Goal: Task Accomplishment & Management: Manage account settings

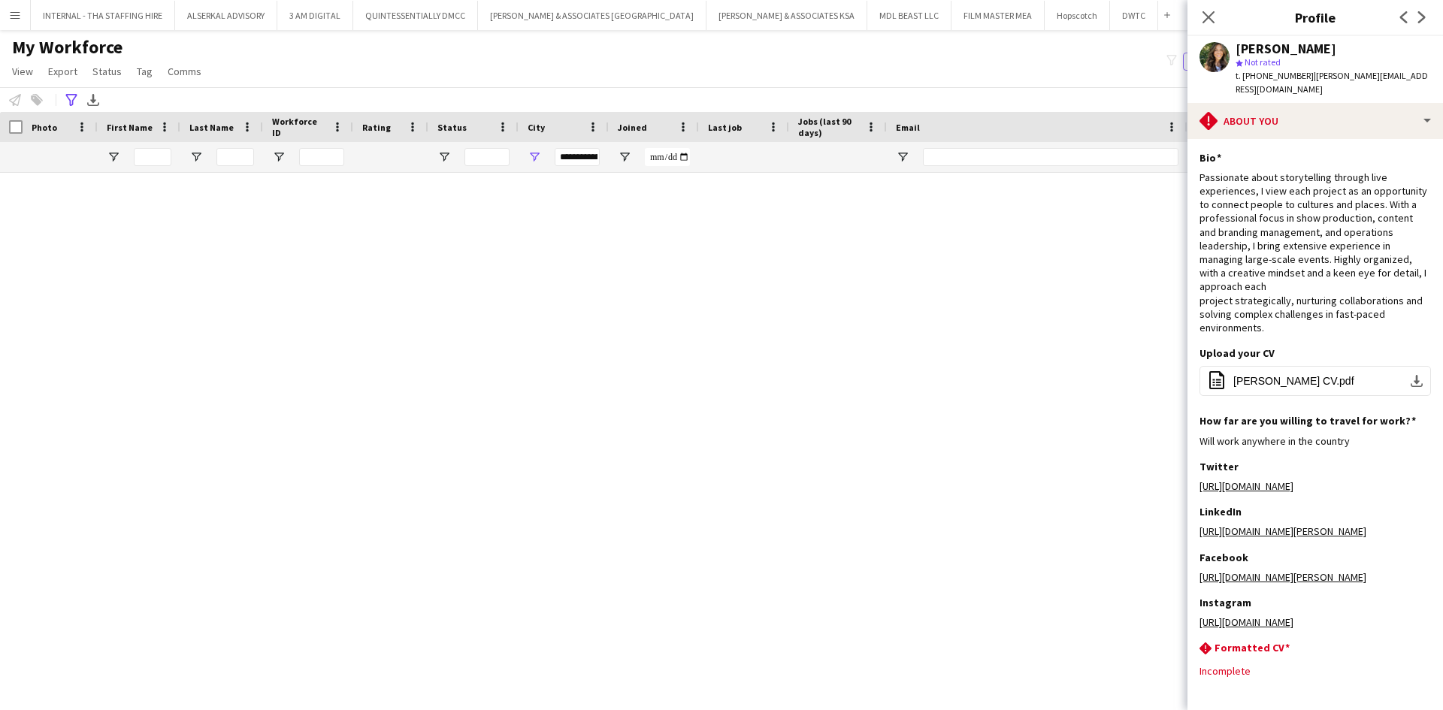
scroll to position [14732, 0]
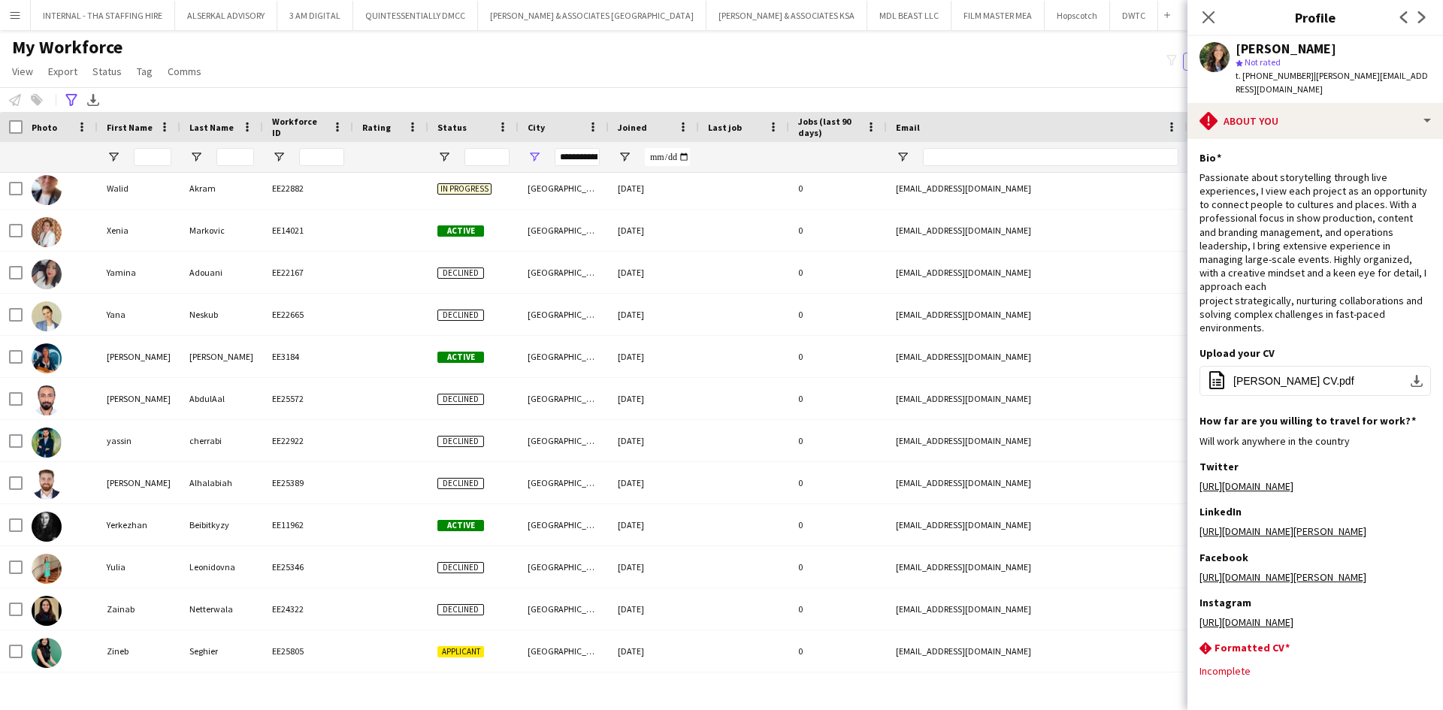
click at [12, 17] on app-icon "Menu" at bounding box center [15, 15] width 12 height 12
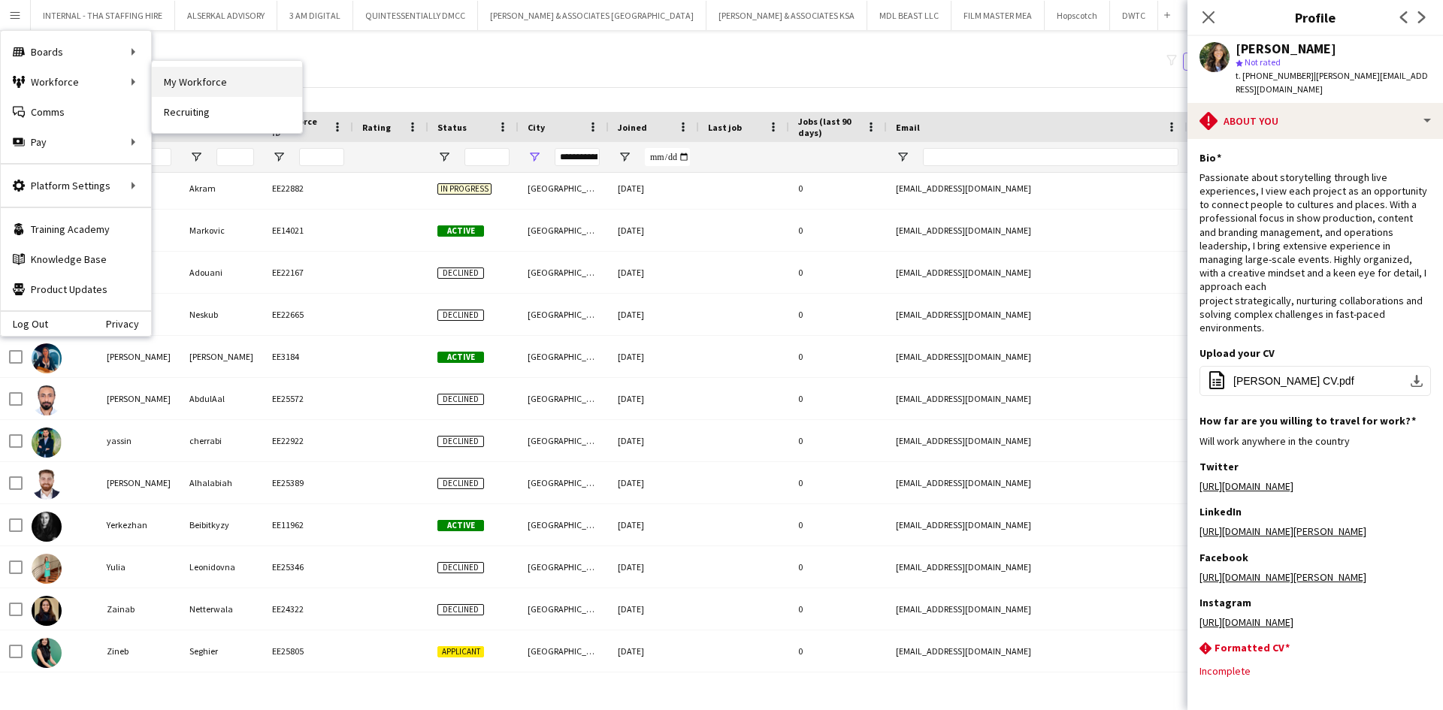
click at [201, 84] on link "My Workforce" at bounding box center [227, 82] width 150 height 30
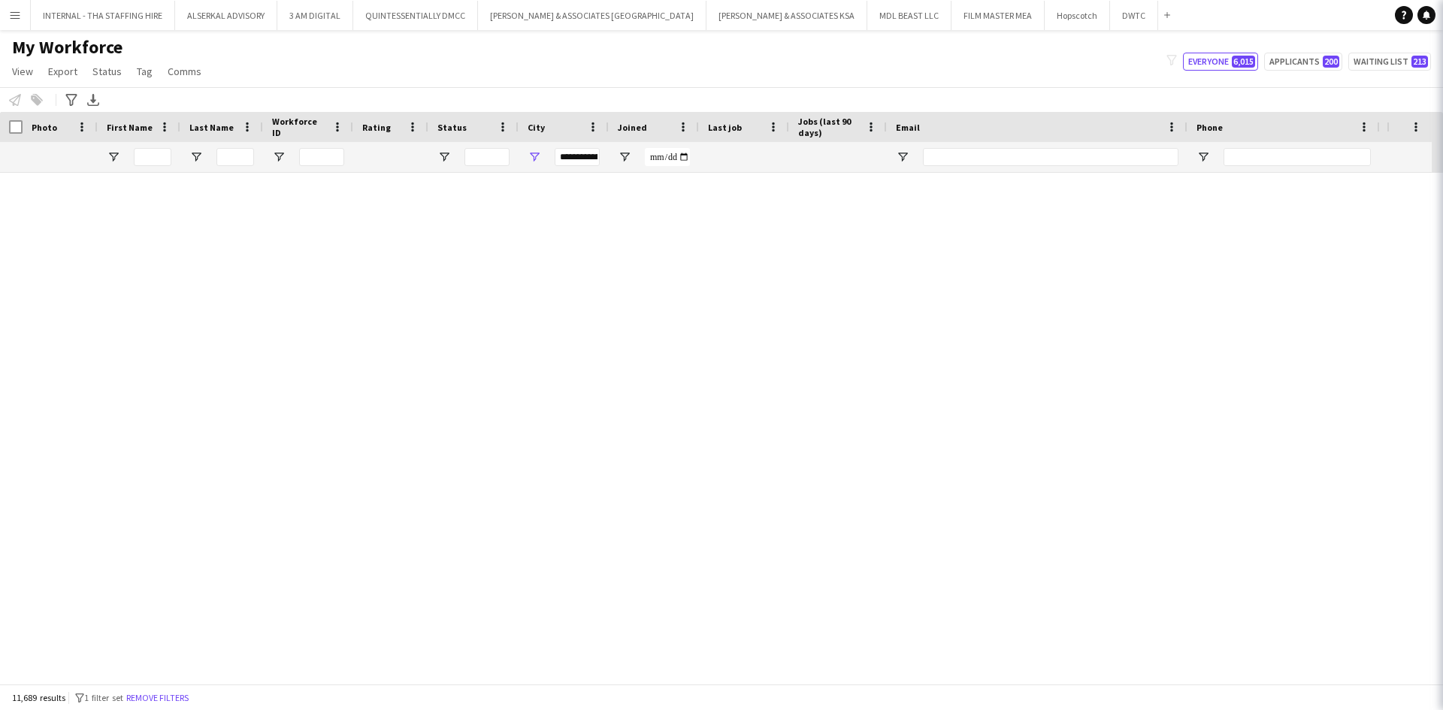
type input "**********"
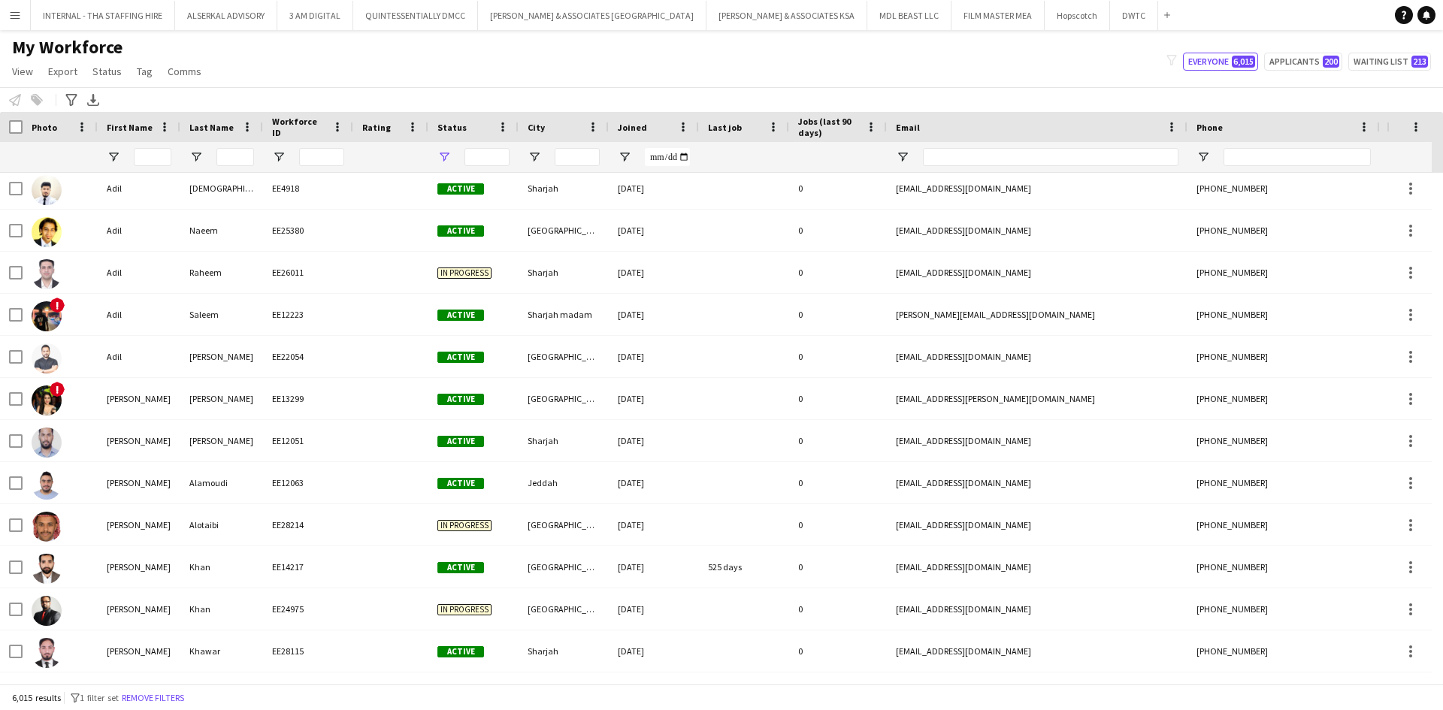
scroll to position [0, 0]
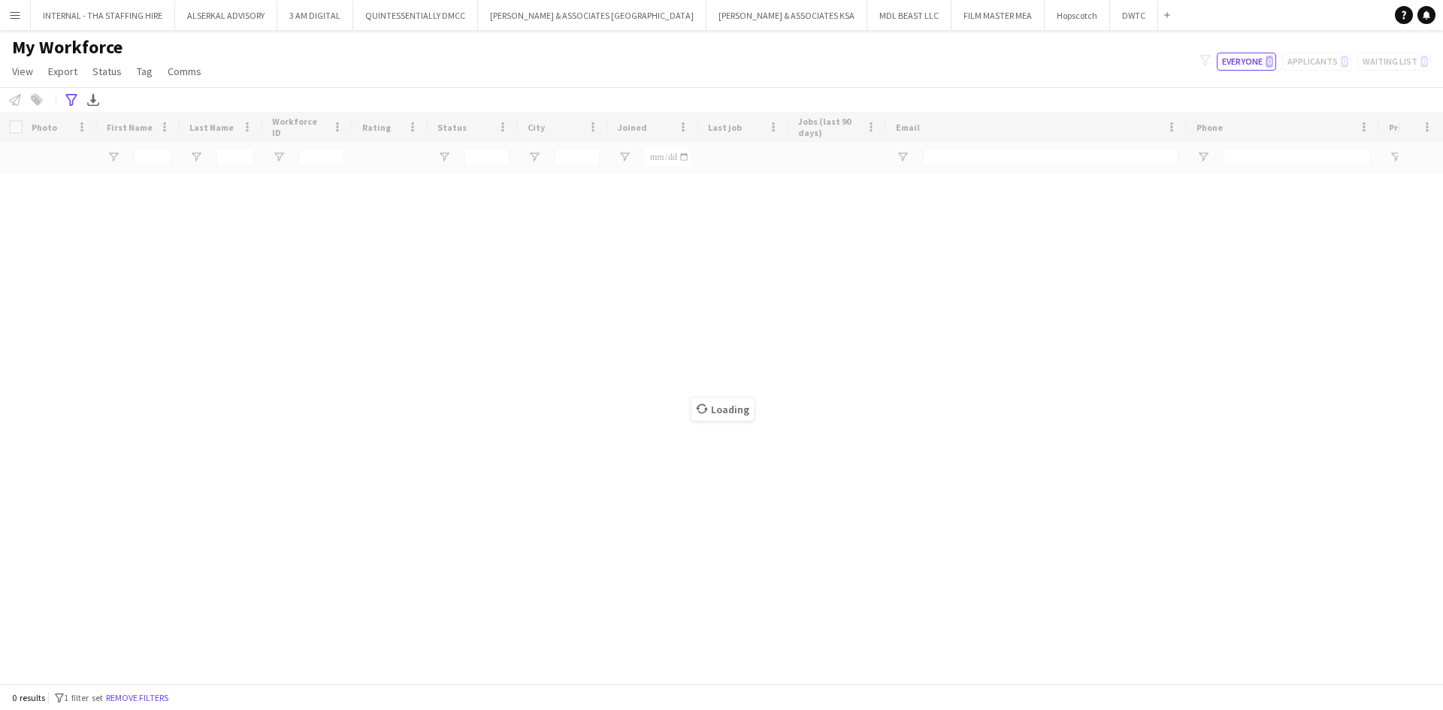
click at [14, 20] on app-icon "Menu" at bounding box center [15, 15] width 12 height 12
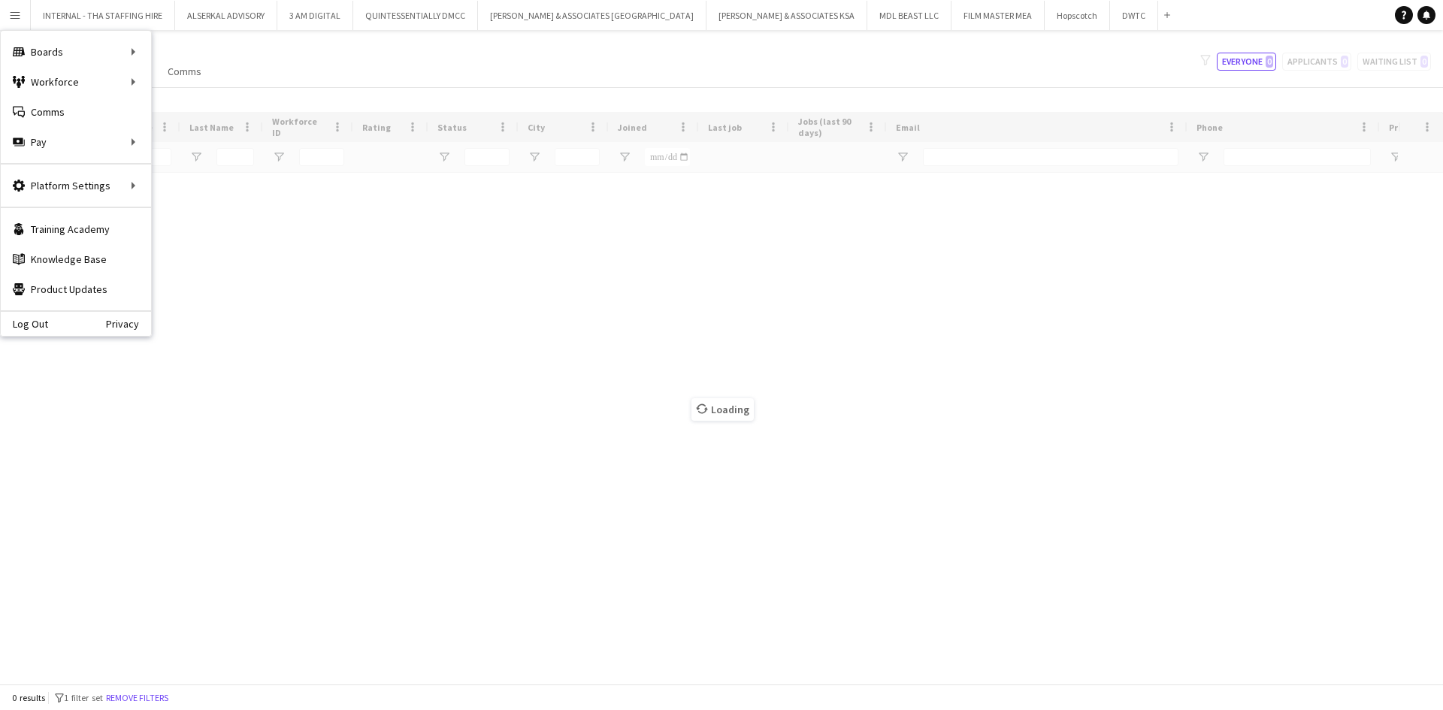
drag, startPoint x: 14, startPoint y: 20, endPoint x: 8, endPoint y: -39, distance: 58.9
click at [8, 0] on html "Menu Boards Boards Boards All jobs Status Workforce Workforce My Workforce Recr…" at bounding box center [721, 355] width 1443 height 710
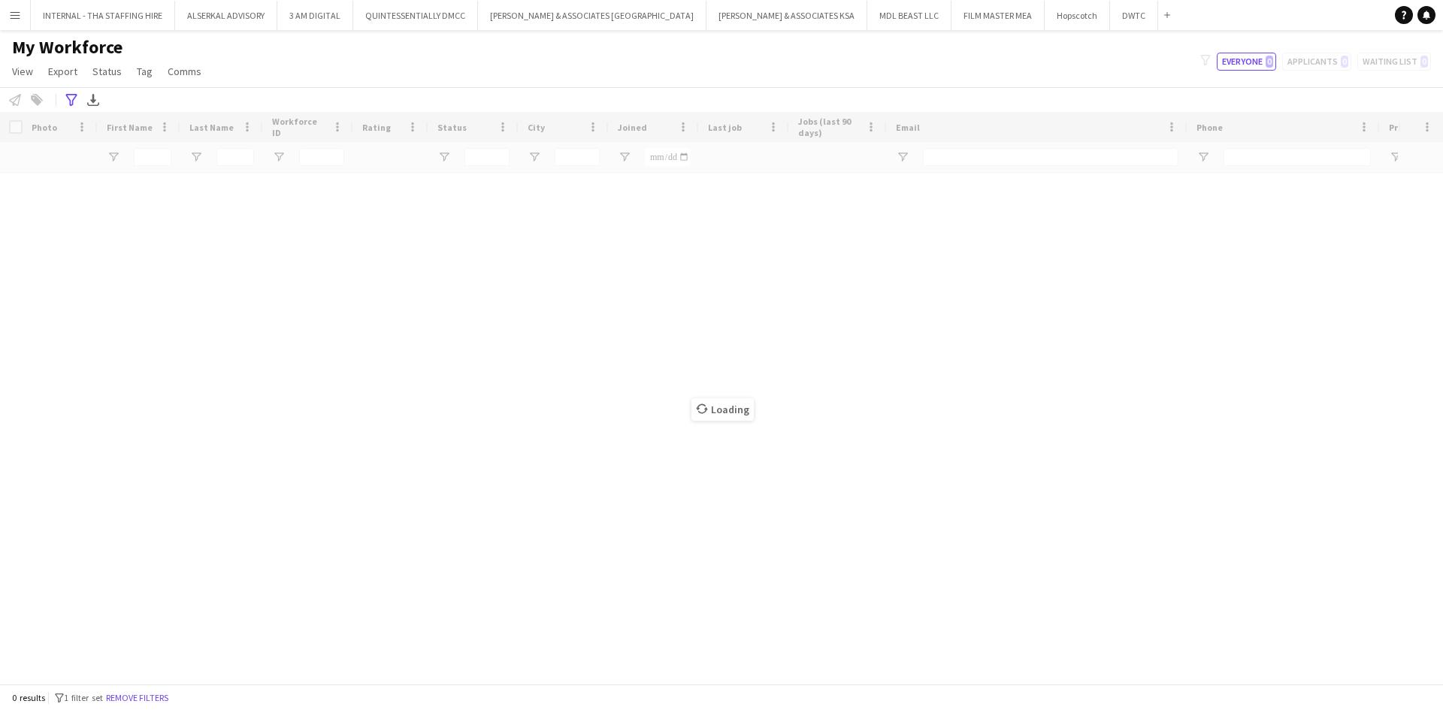
click at [12, 13] on app-icon "Menu" at bounding box center [15, 15] width 12 height 12
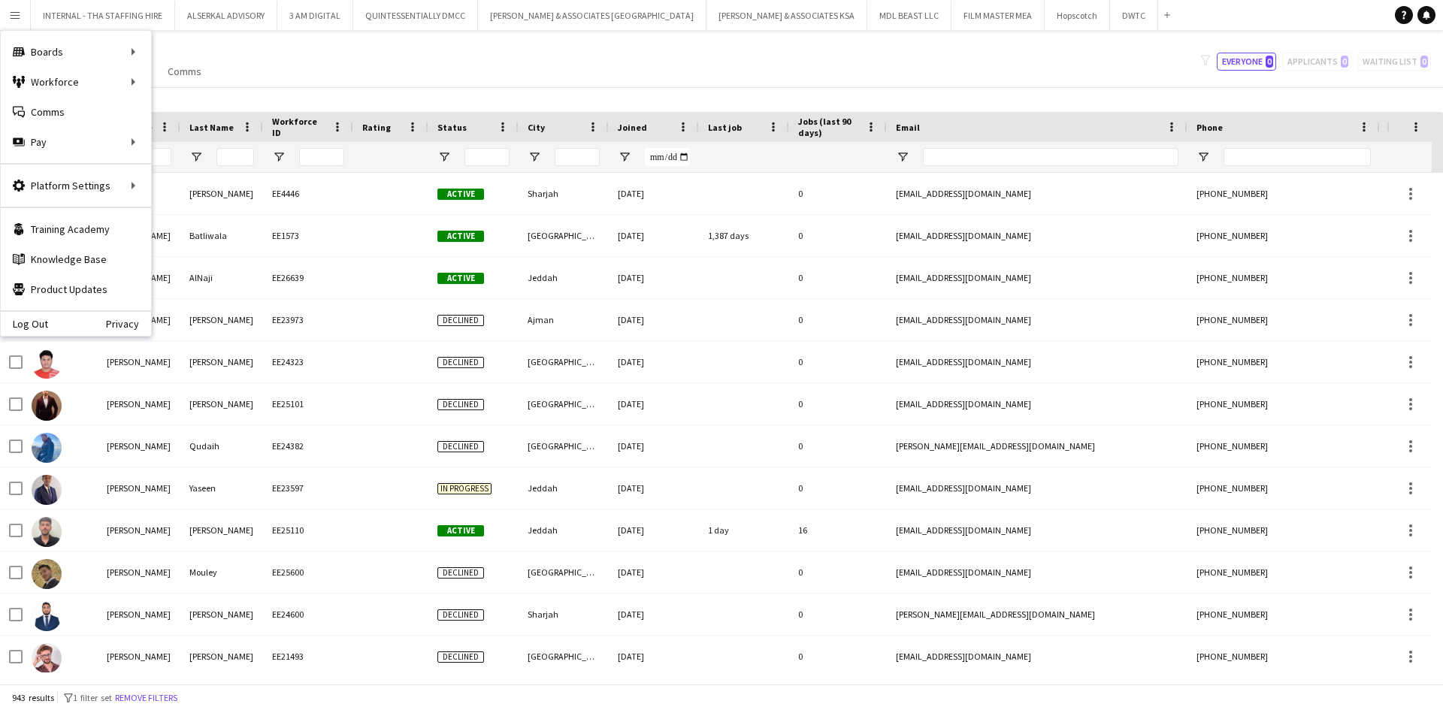
click at [14, 4] on button "Menu" at bounding box center [15, 15] width 30 height 30
click at [245, 46] on link "Boards" at bounding box center [227, 52] width 150 height 30
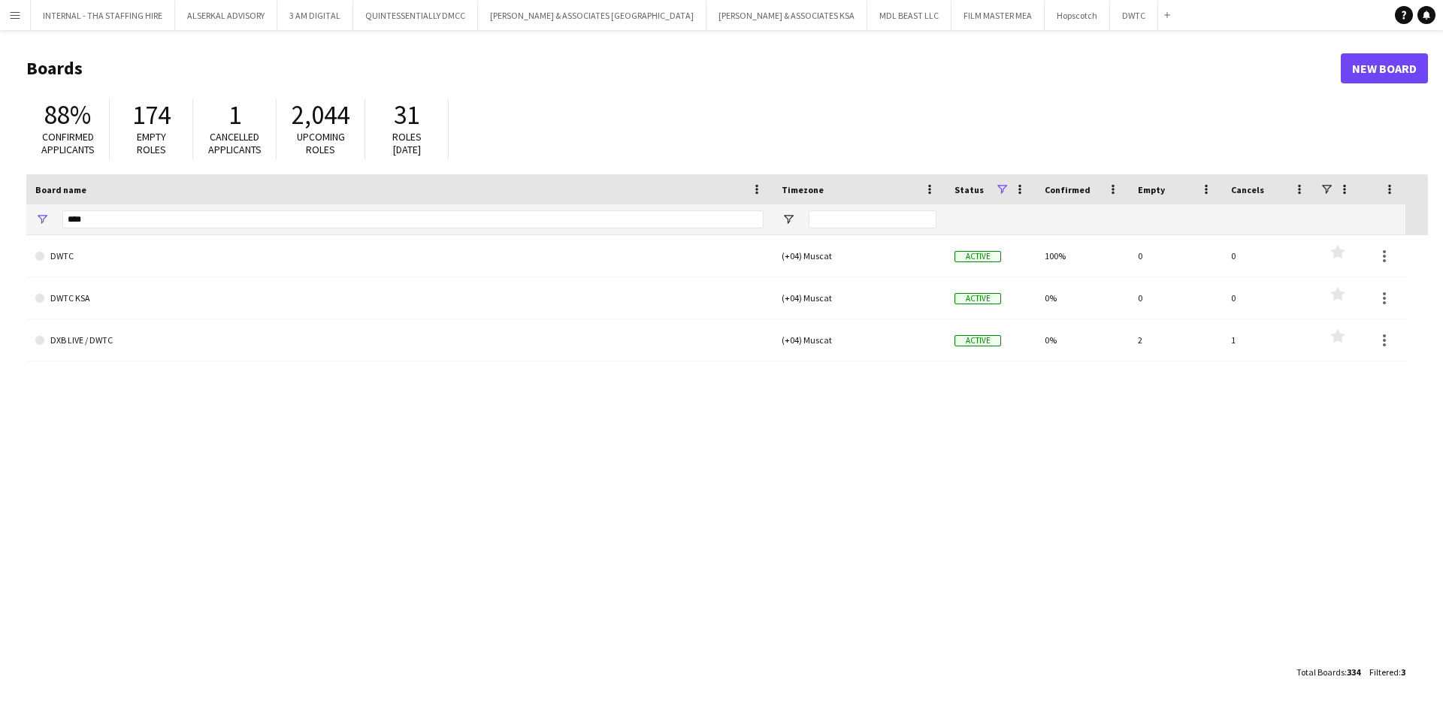
click at [17, 11] on app-icon "Menu" at bounding box center [15, 15] width 12 height 12
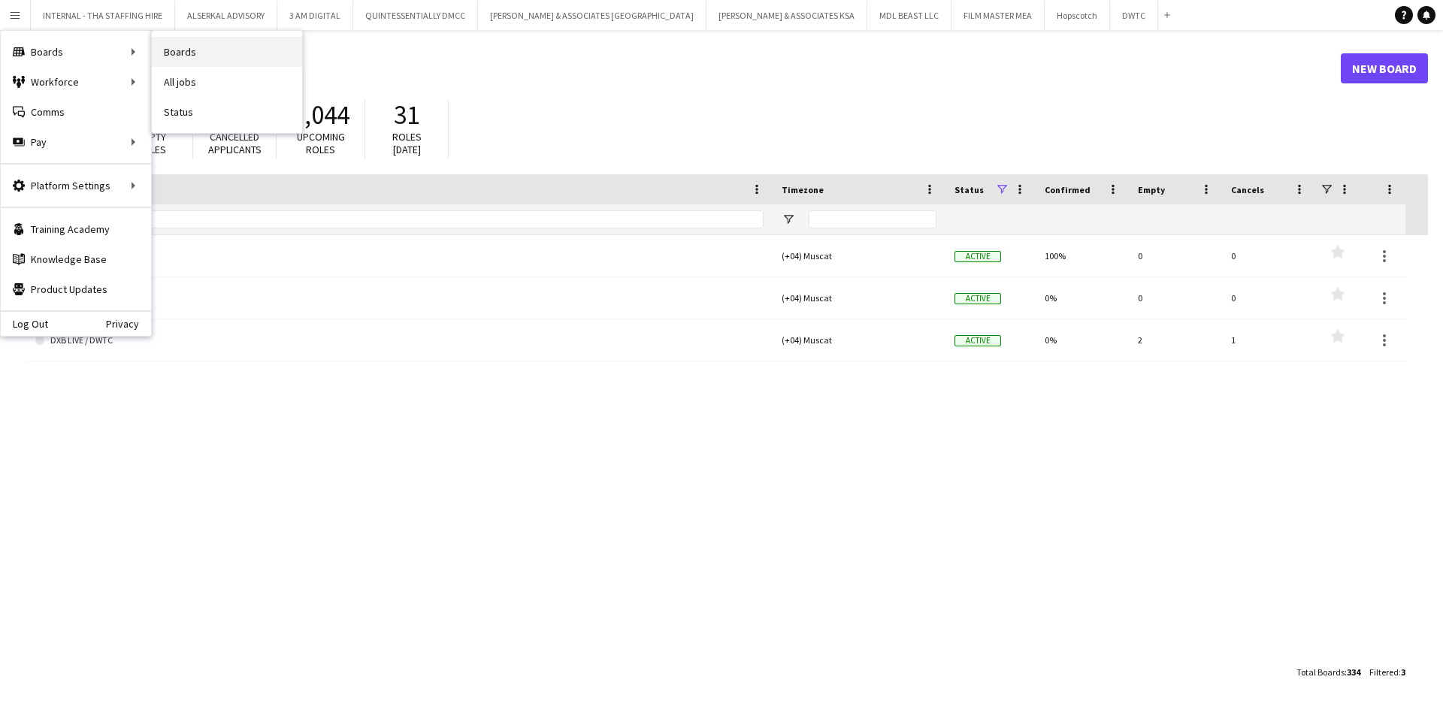
click at [219, 50] on link "Boards" at bounding box center [227, 52] width 150 height 30
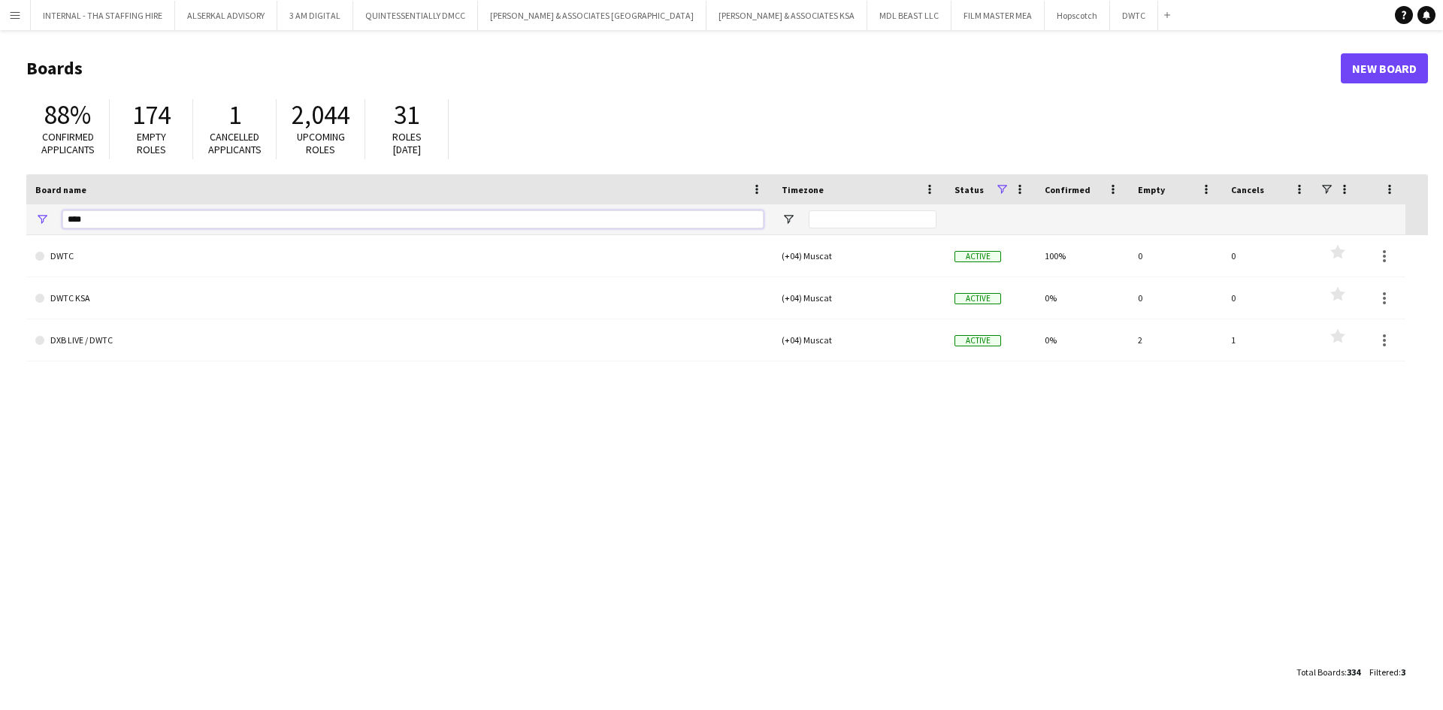
click at [141, 220] on input "****" at bounding box center [412, 219] width 701 height 18
type input "*"
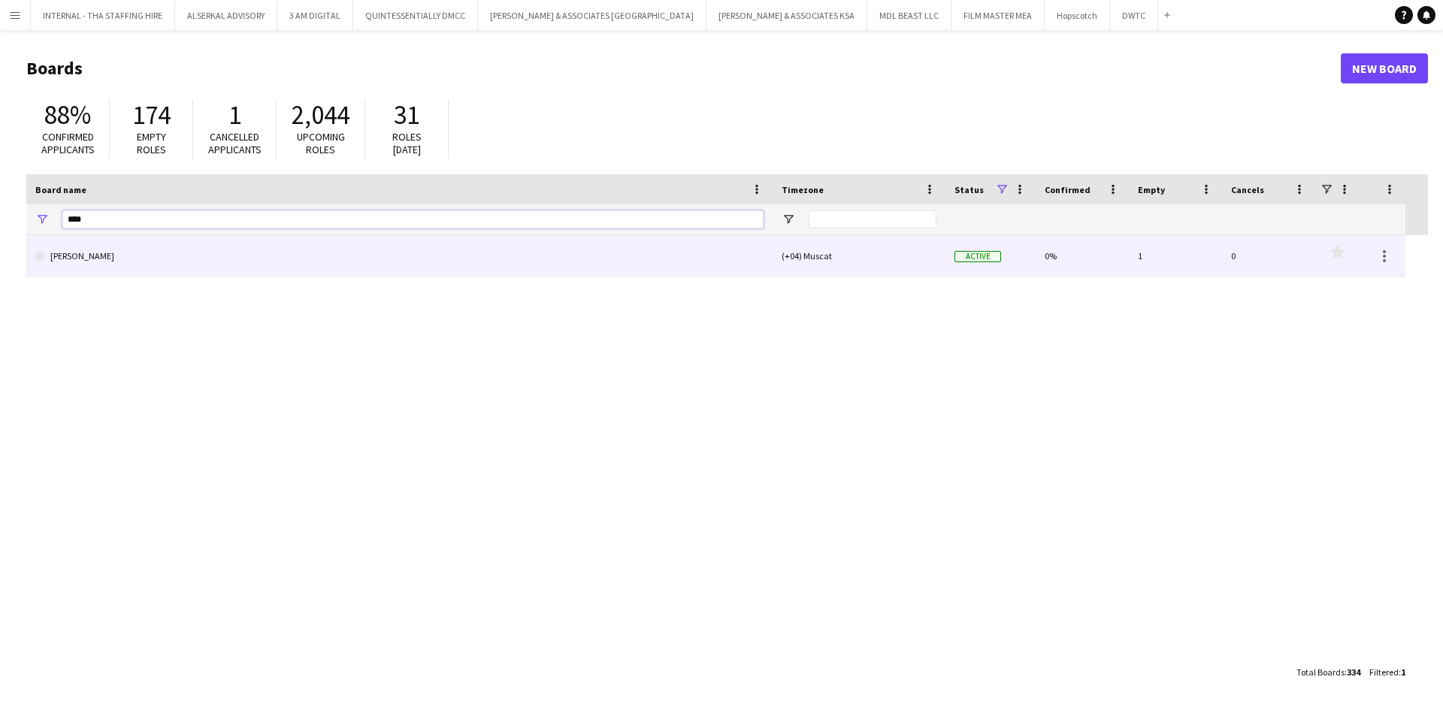
type input "****"
click at [135, 264] on link "[PERSON_NAME]" at bounding box center [399, 256] width 728 height 42
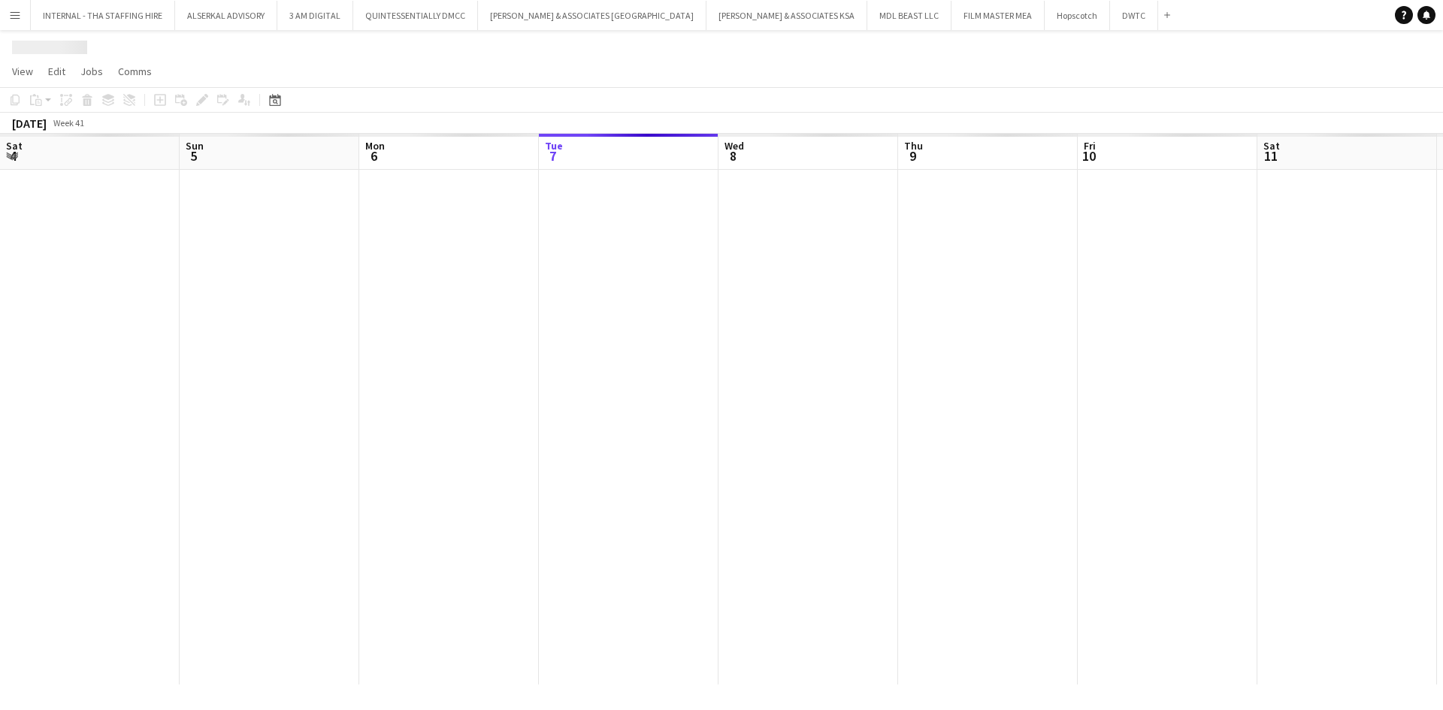
scroll to position [0, 359]
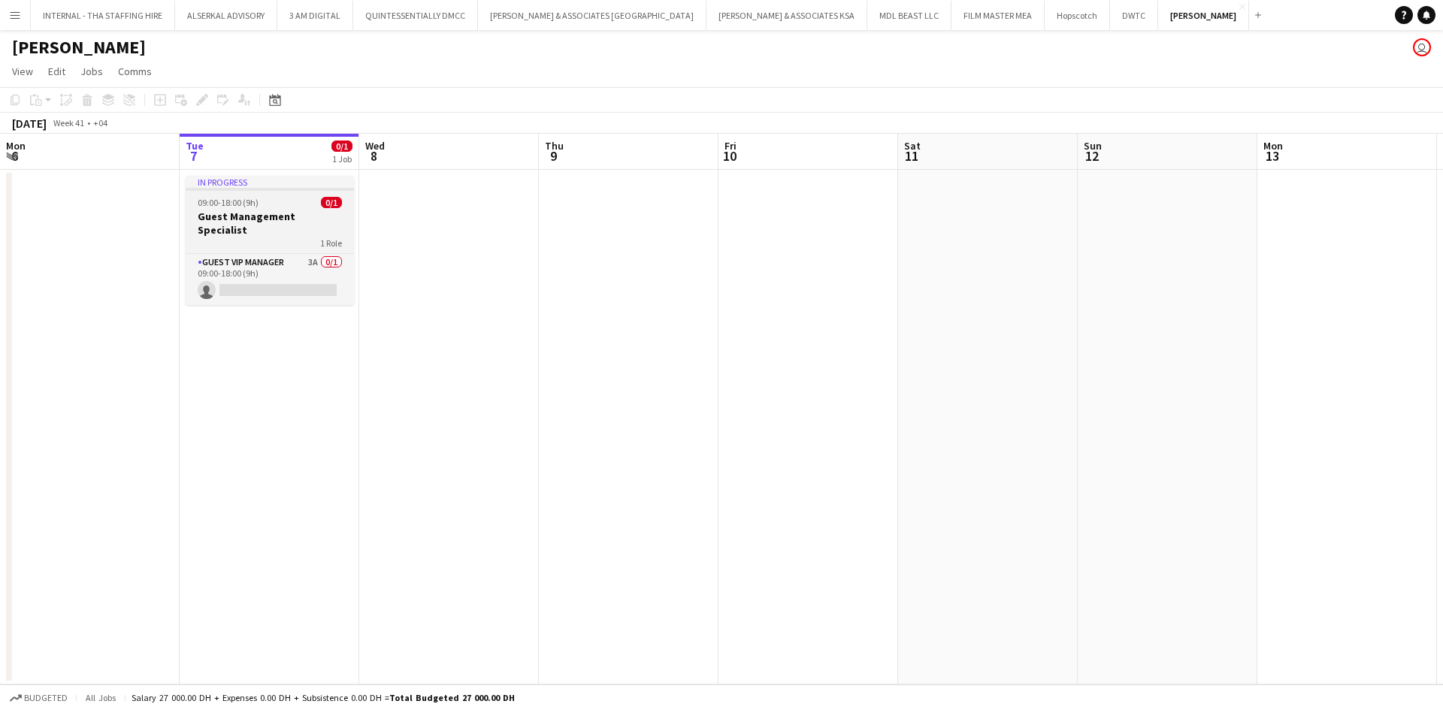
click at [216, 237] on div "1 Role" at bounding box center [270, 243] width 168 height 12
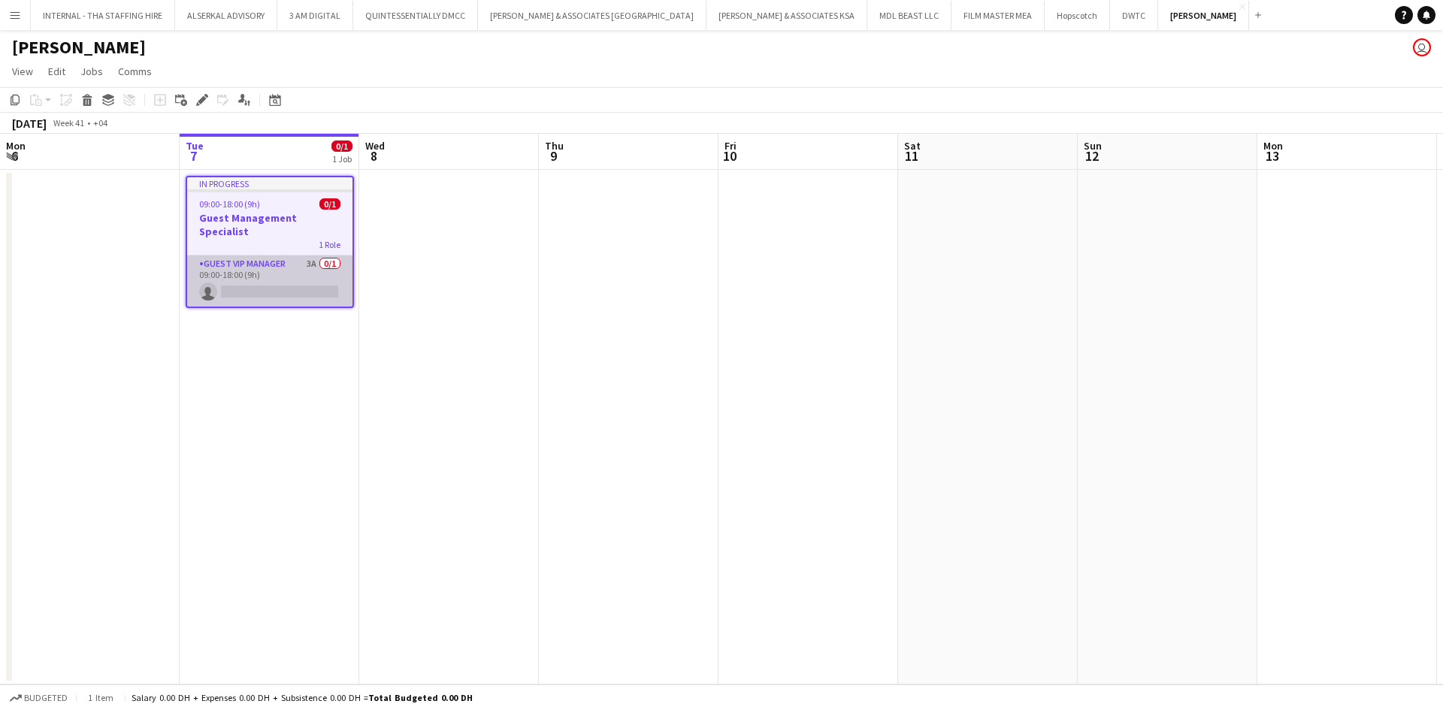
click at [249, 255] on app-card-role "Guest VIP Manager 3A 0/1 09:00-18:00 (9h) single-neutral-actions" at bounding box center [269, 280] width 165 height 51
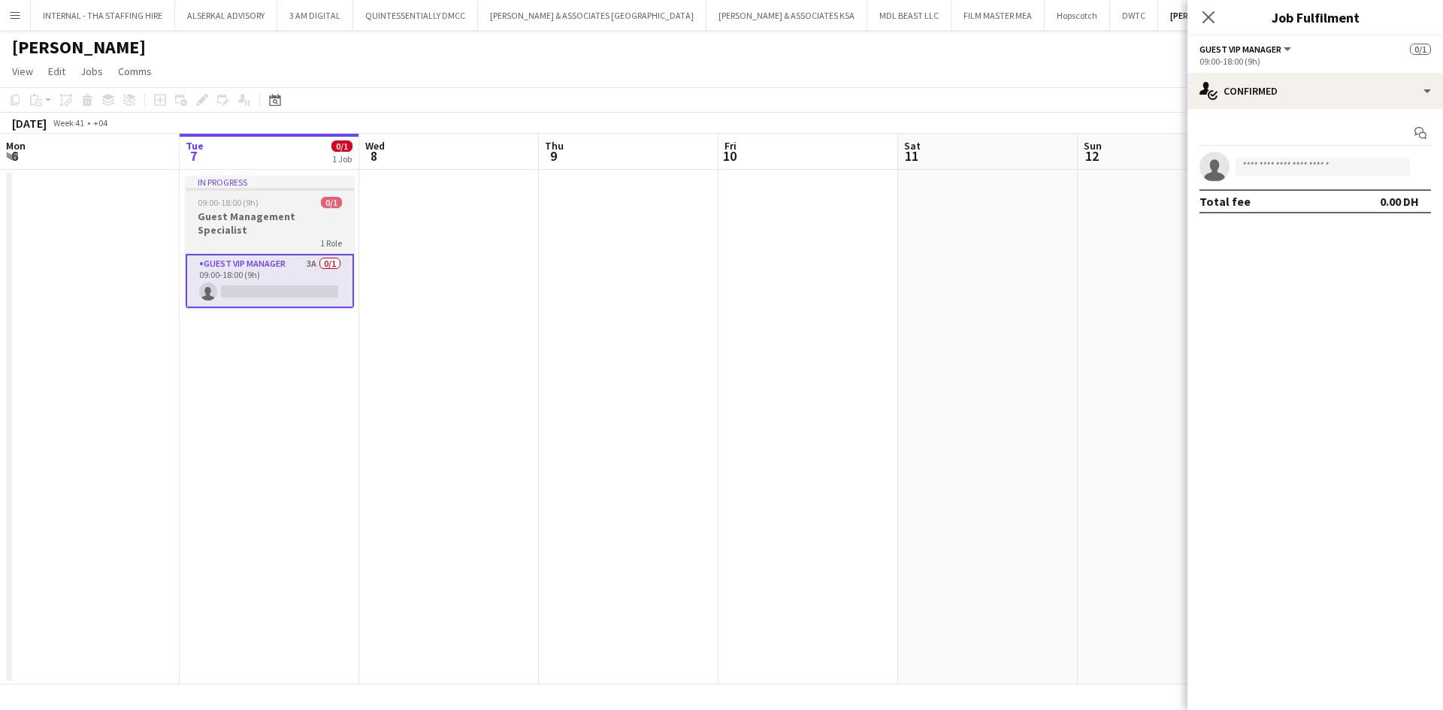
click at [206, 217] on h3 "Guest Management Specialist" at bounding box center [270, 223] width 168 height 27
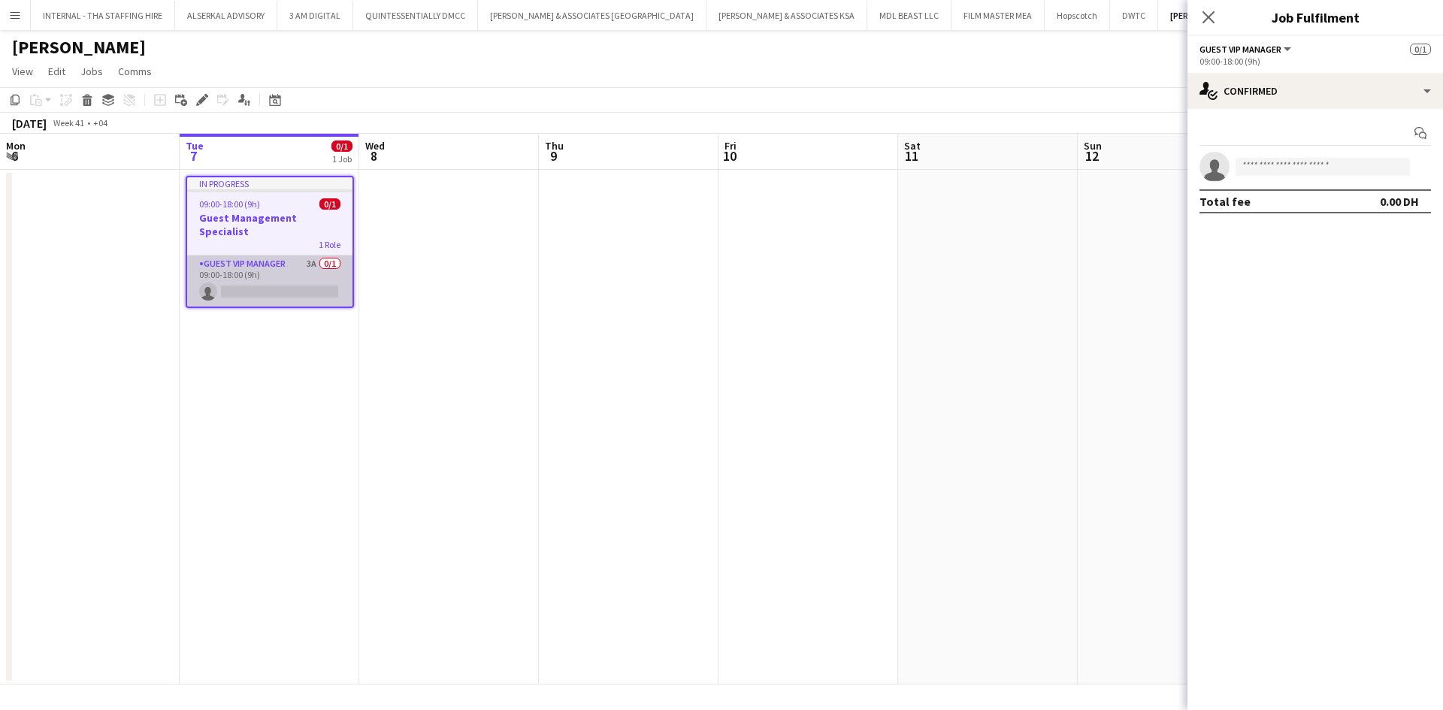
click at [222, 263] on app-card-role "Guest VIP Manager 3A 0/1 09:00-18:00 (9h) single-neutral-actions" at bounding box center [269, 280] width 165 height 51
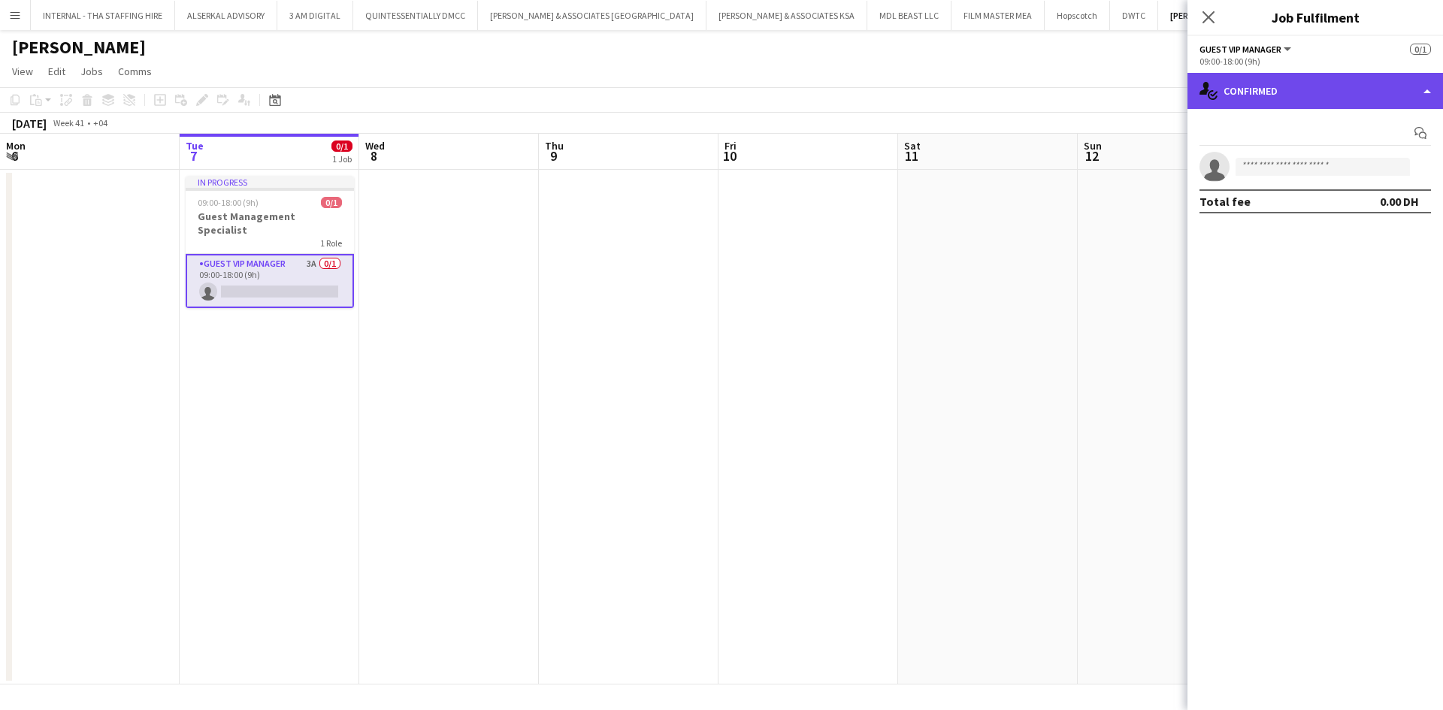
click at [1428, 92] on div "single-neutral-actions-check-2 Confirmed" at bounding box center [1314, 91] width 255 height 36
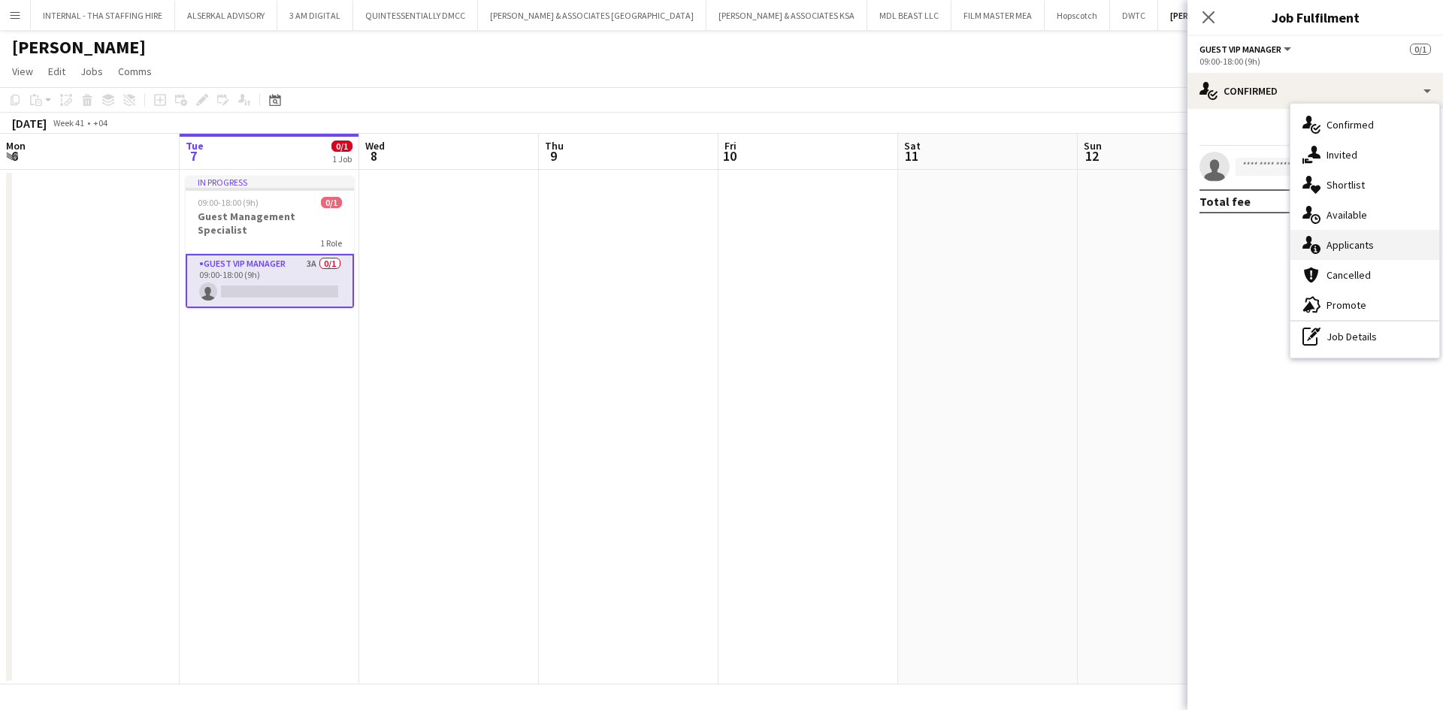
click at [1358, 242] on span "Applicants" at bounding box center [1349, 245] width 47 height 14
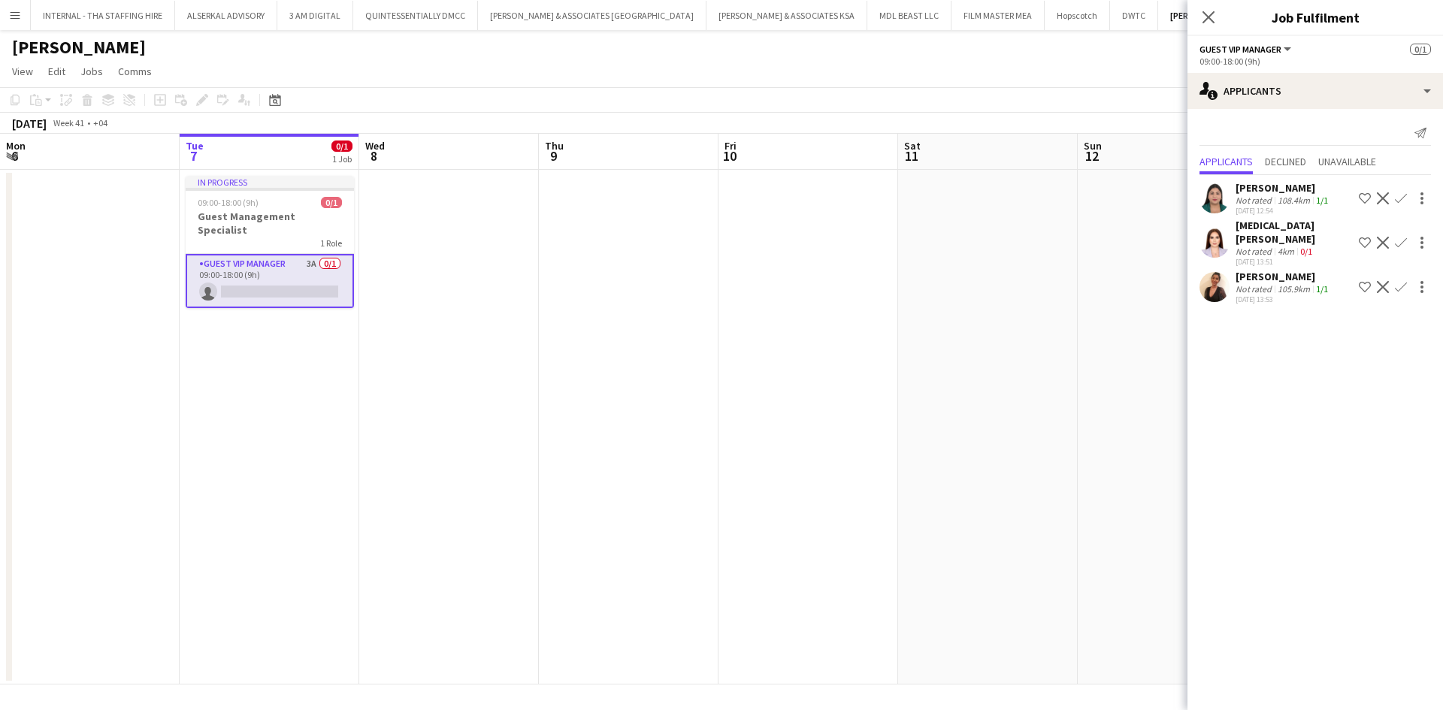
click at [1264, 283] on div "Not rated" at bounding box center [1254, 288] width 39 height 11
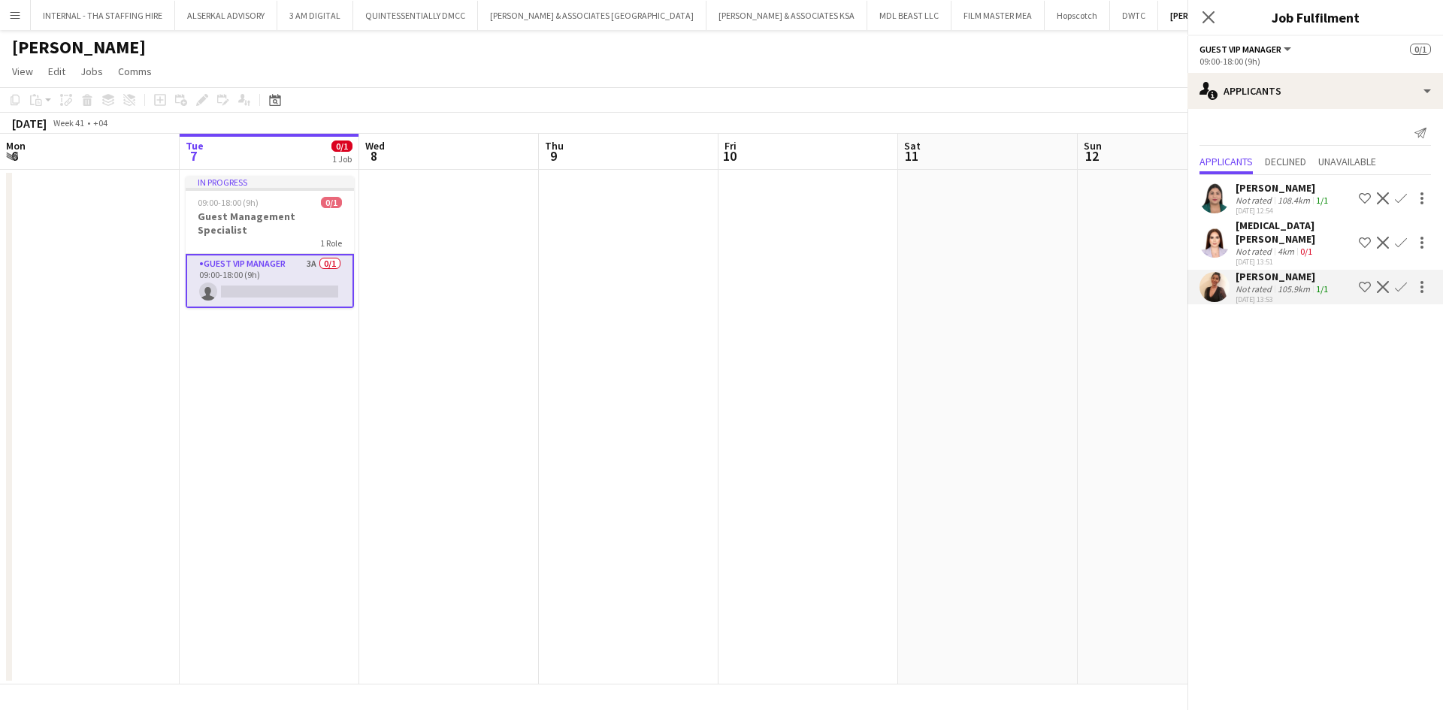
click at [1264, 283] on div "Not rated" at bounding box center [1254, 288] width 39 height 11
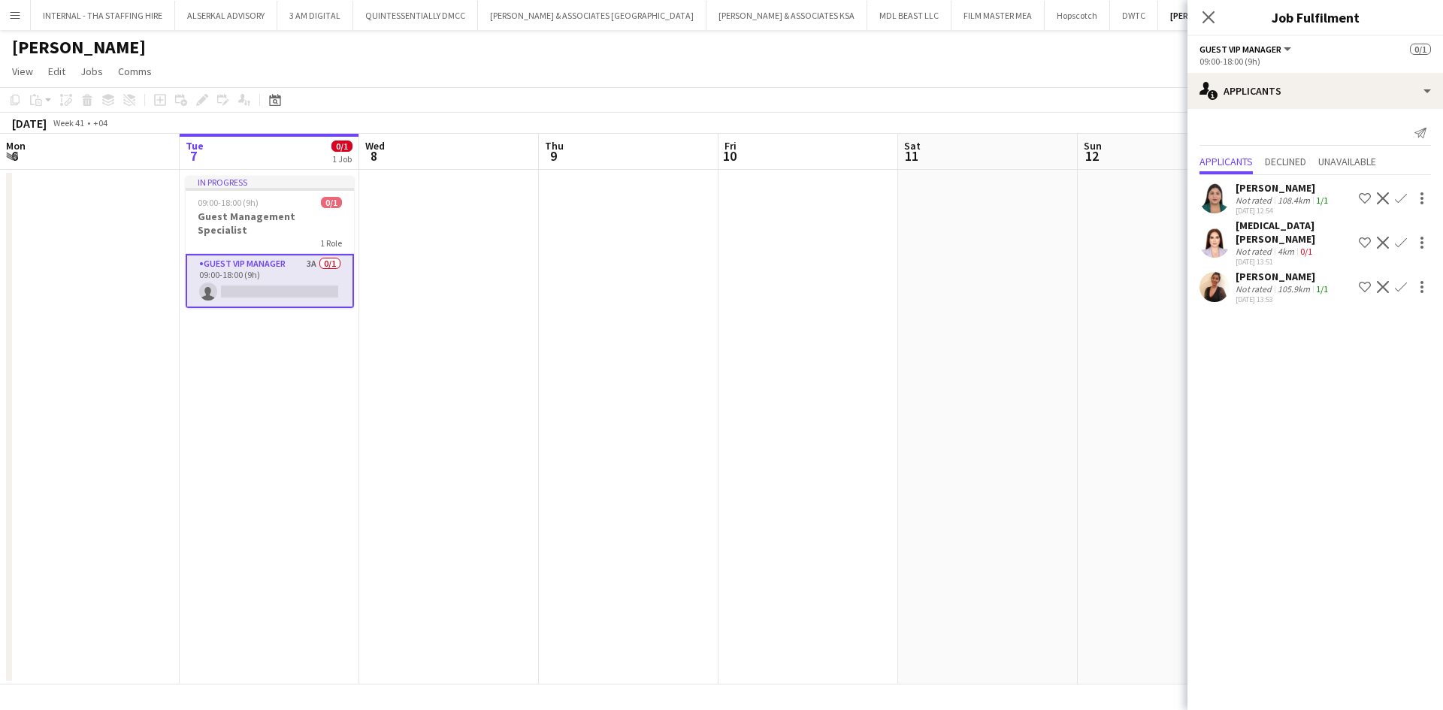
click at [1264, 283] on div "Not rated" at bounding box center [1254, 288] width 39 height 11
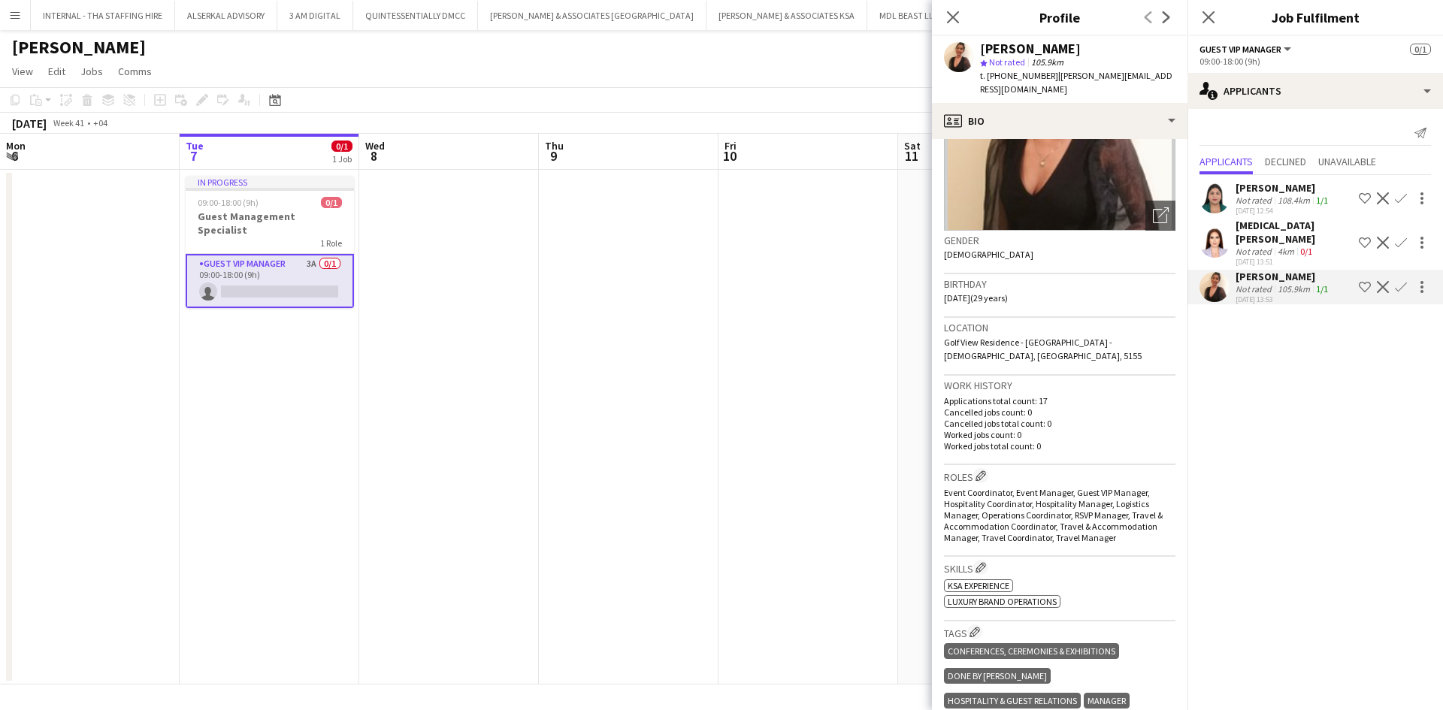
scroll to position [147, 0]
click at [1257, 246] on div "Not rated" at bounding box center [1254, 251] width 39 height 11
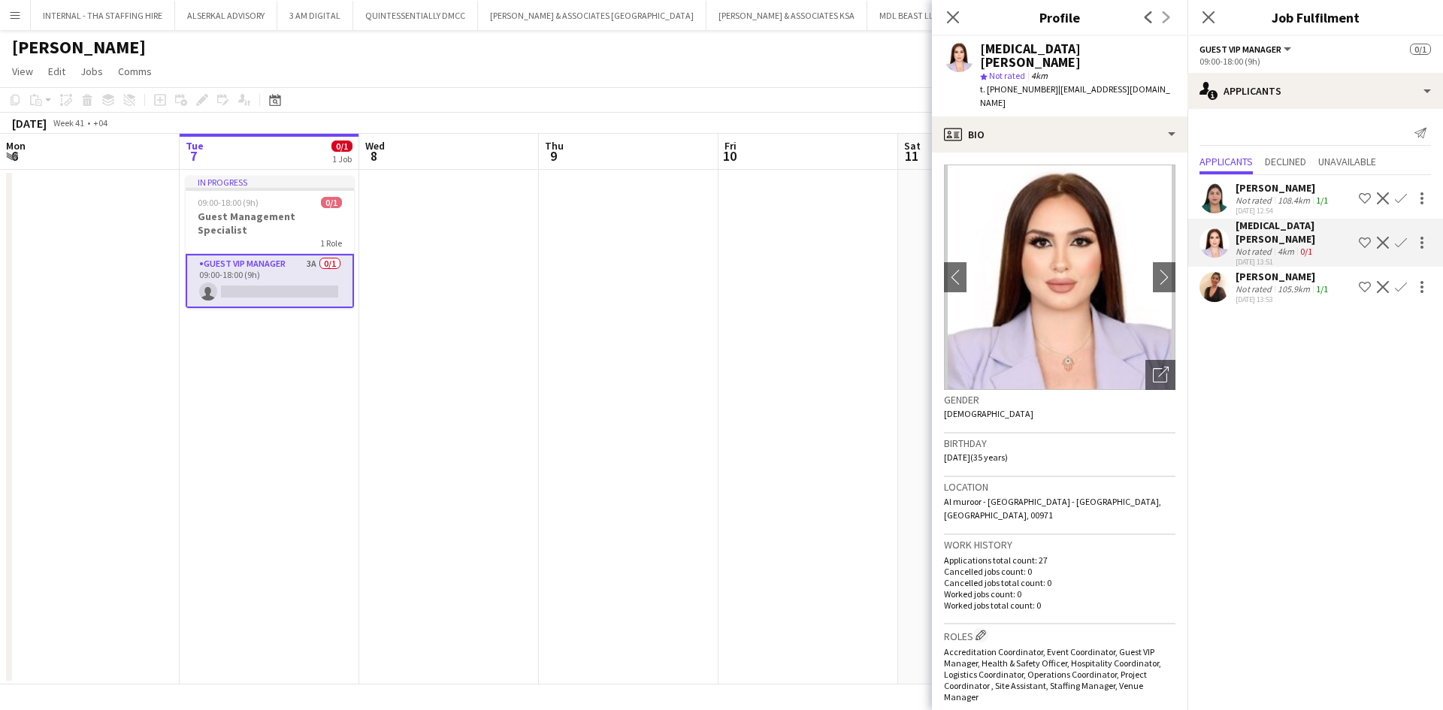
scroll to position [44, 0]
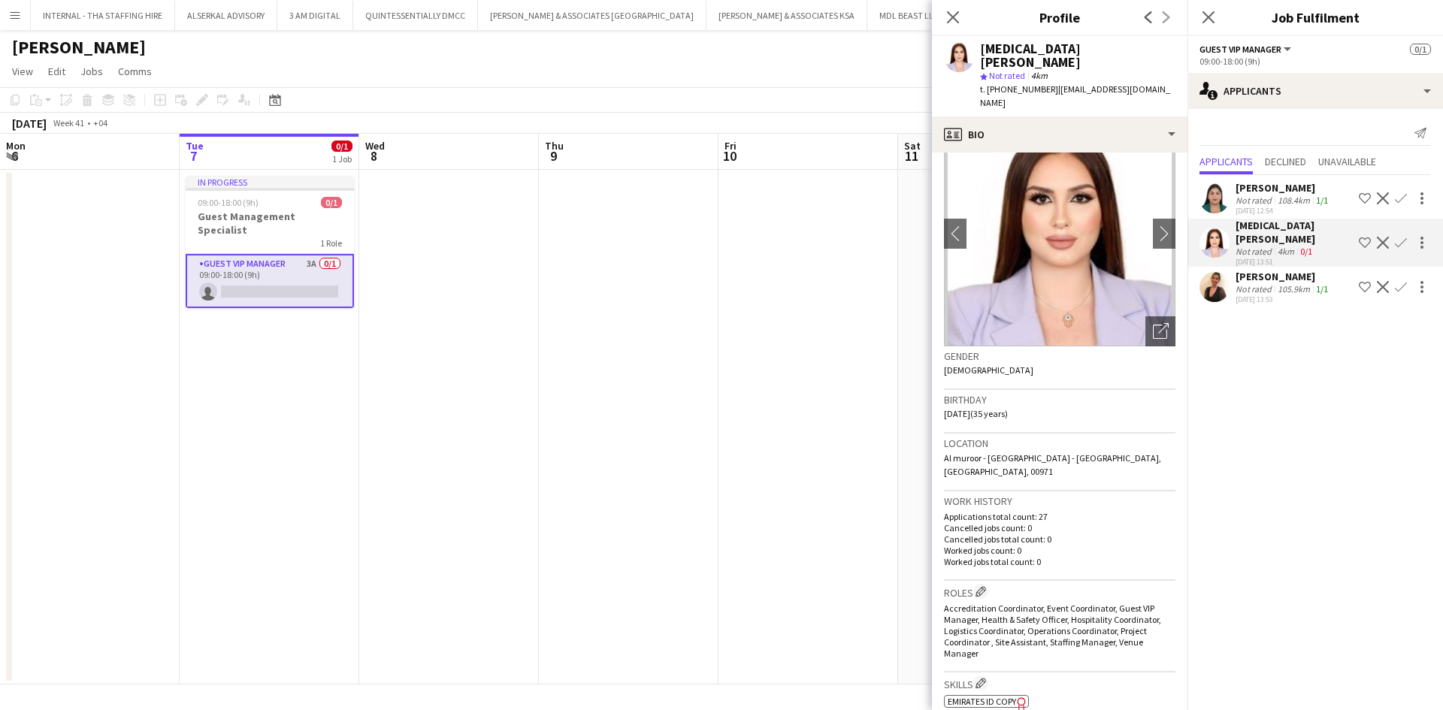
click at [1278, 186] on div "[PERSON_NAME]" at bounding box center [1282, 188] width 95 height 14
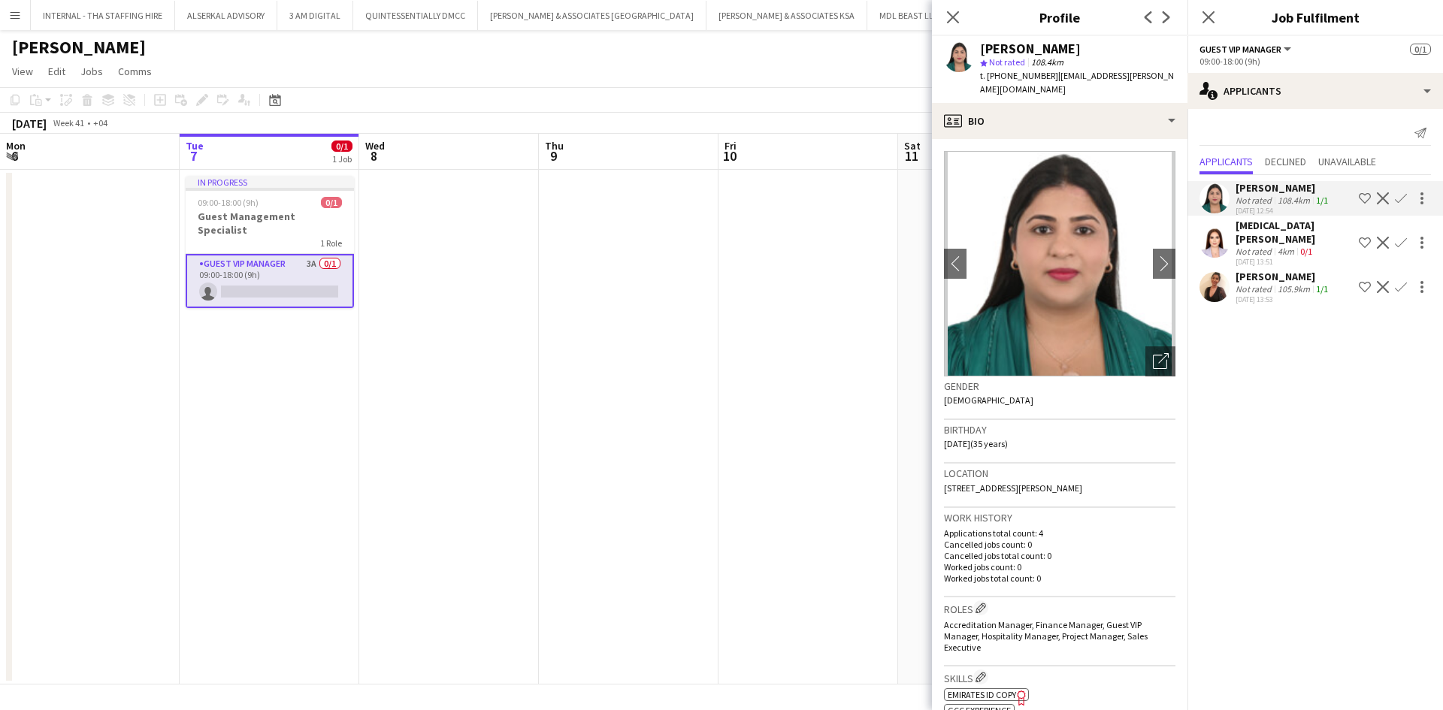
click at [1249, 283] on div "Not rated" at bounding box center [1254, 288] width 39 height 11
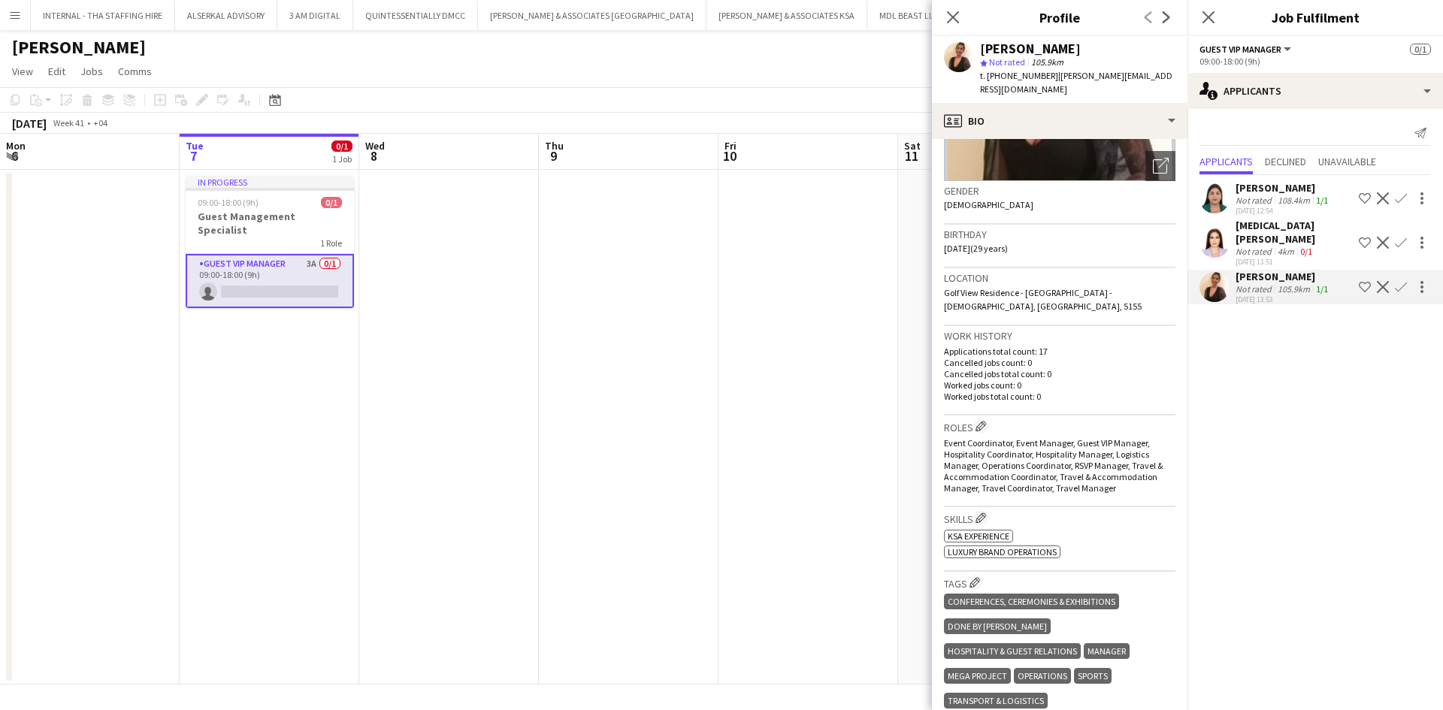
scroll to position [196, 0]
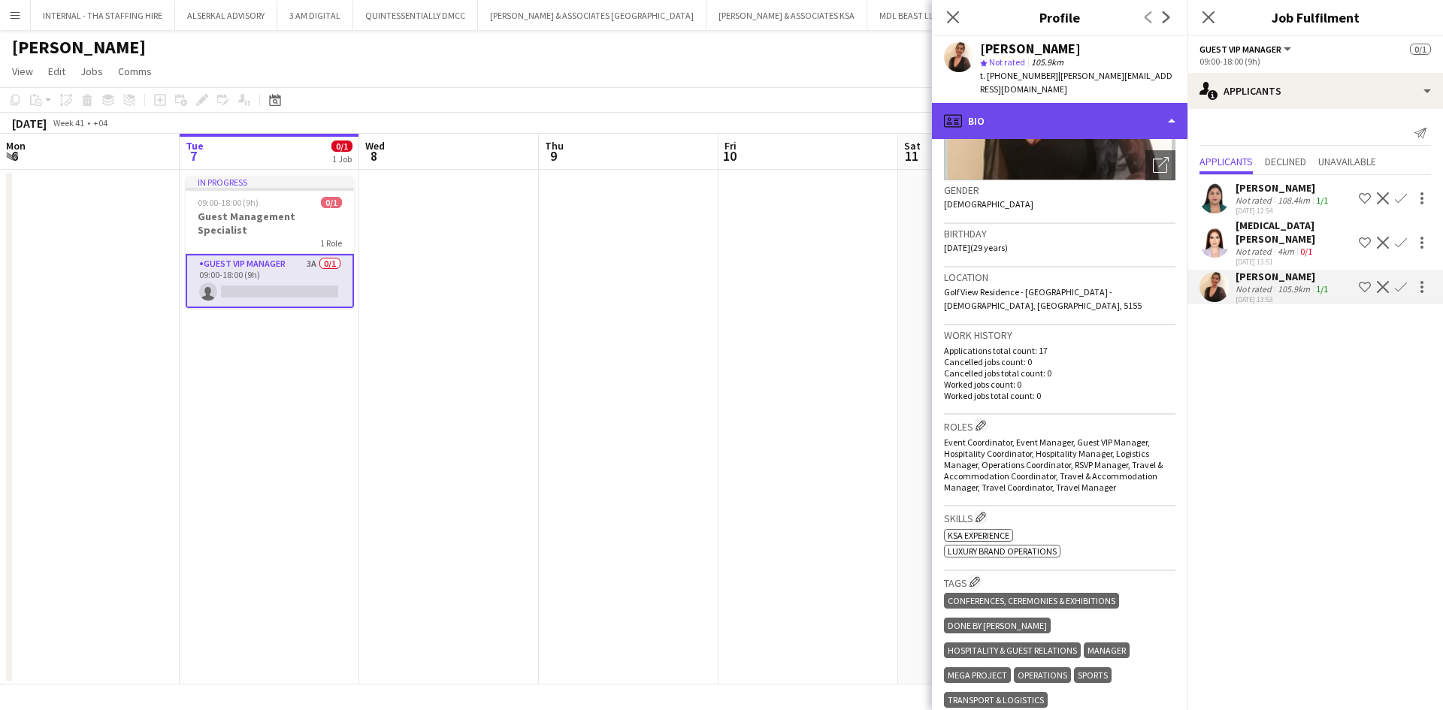
click at [1076, 109] on div "profile Bio" at bounding box center [1059, 121] width 255 height 36
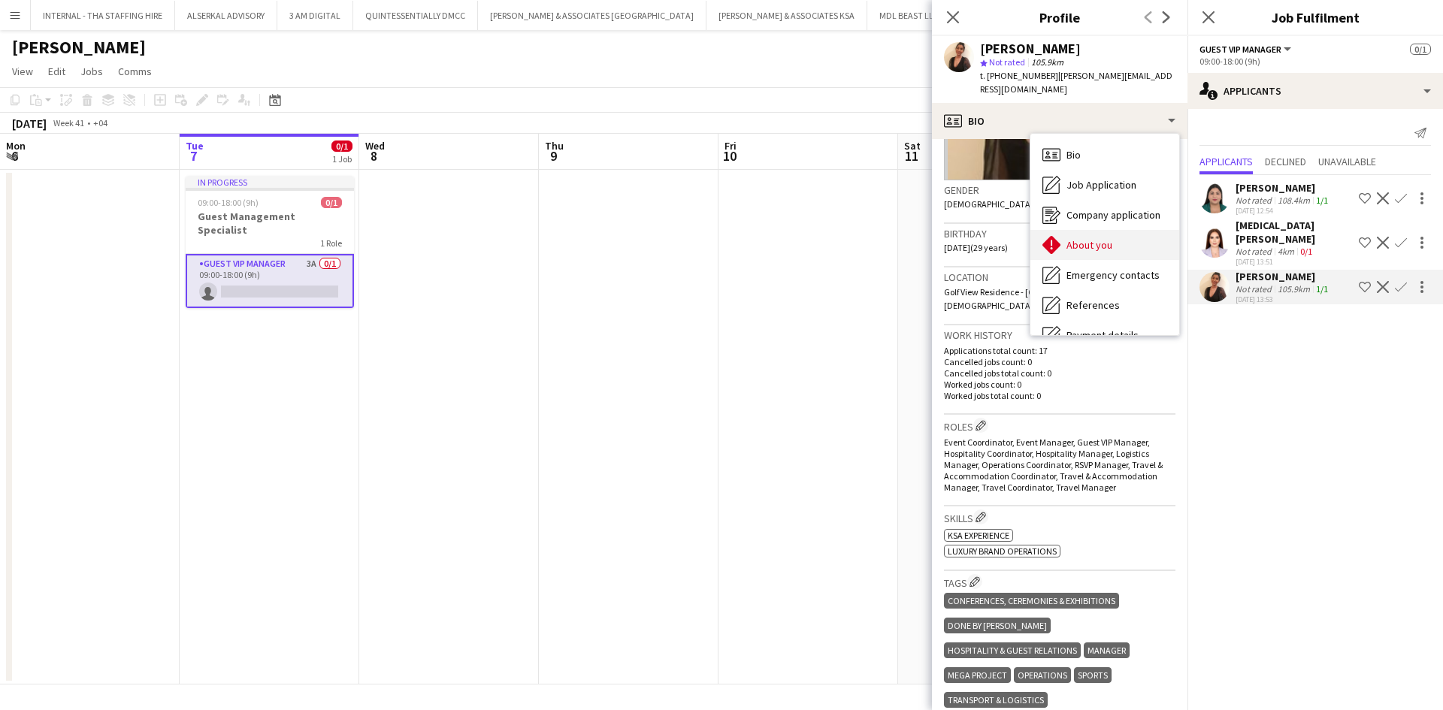
click at [1083, 238] on span "About you" at bounding box center [1089, 245] width 46 height 14
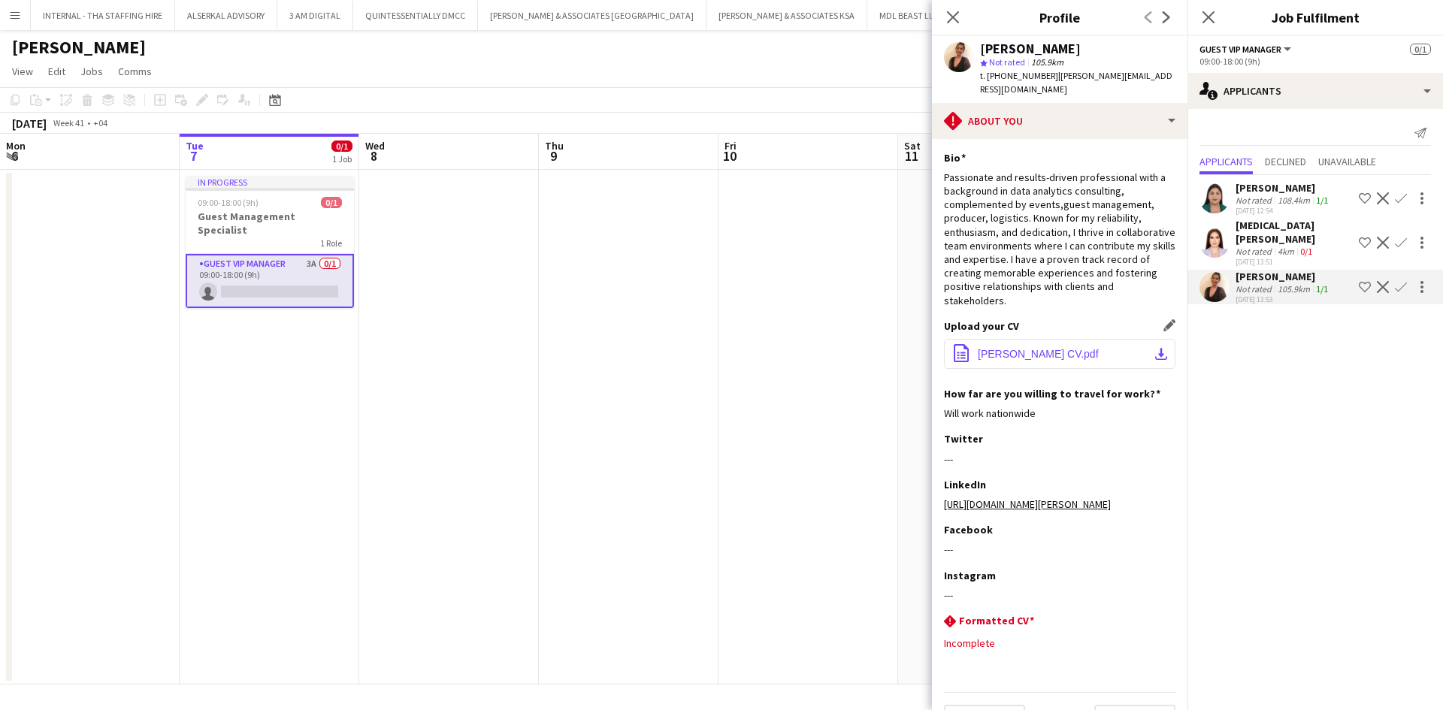
click at [1044, 339] on button "office-file-sheet [PERSON_NAME] CV.pdf download-bottom" at bounding box center [1059, 354] width 231 height 30
click at [1008, 348] on span "[PERSON_NAME] CV.pdf" at bounding box center [1038, 354] width 121 height 12
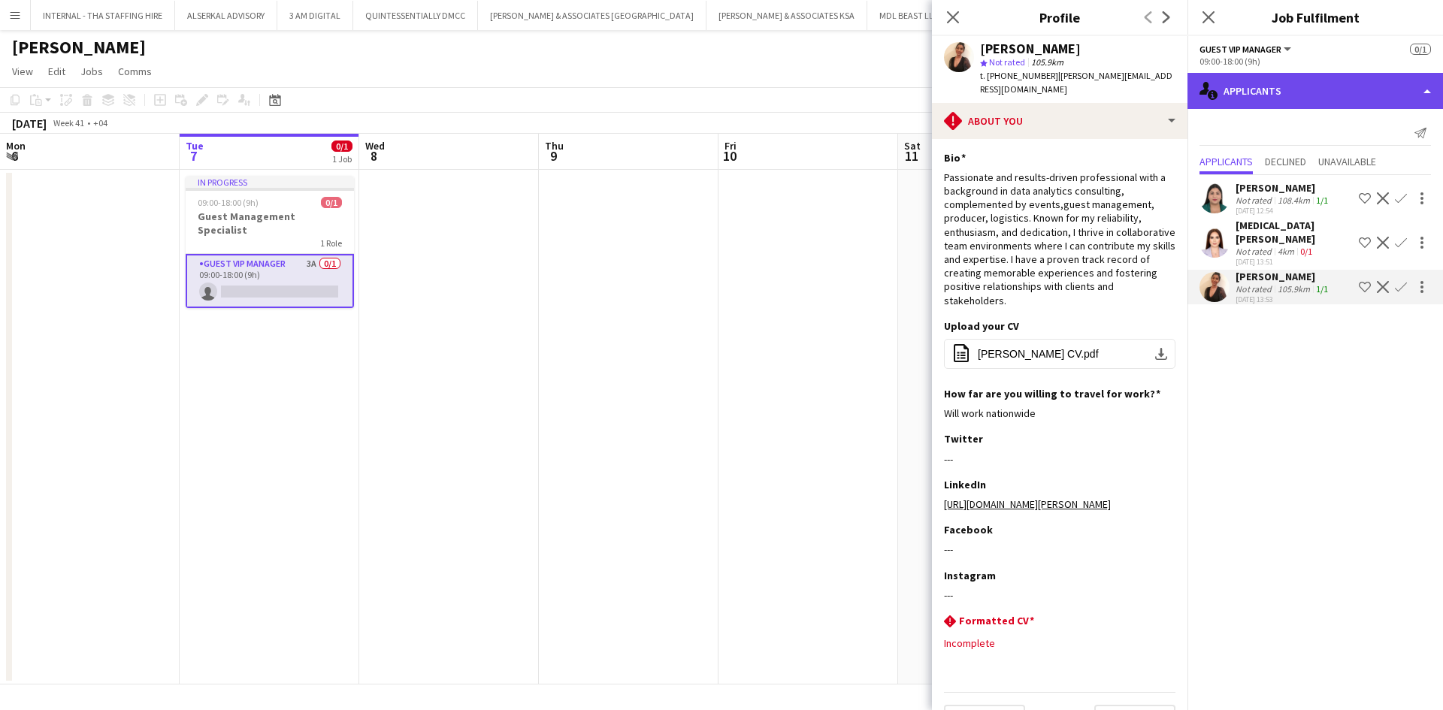
click at [1429, 90] on div "single-neutral-actions-information Applicants" at bounding box center [1314, 91] width 255 height 36
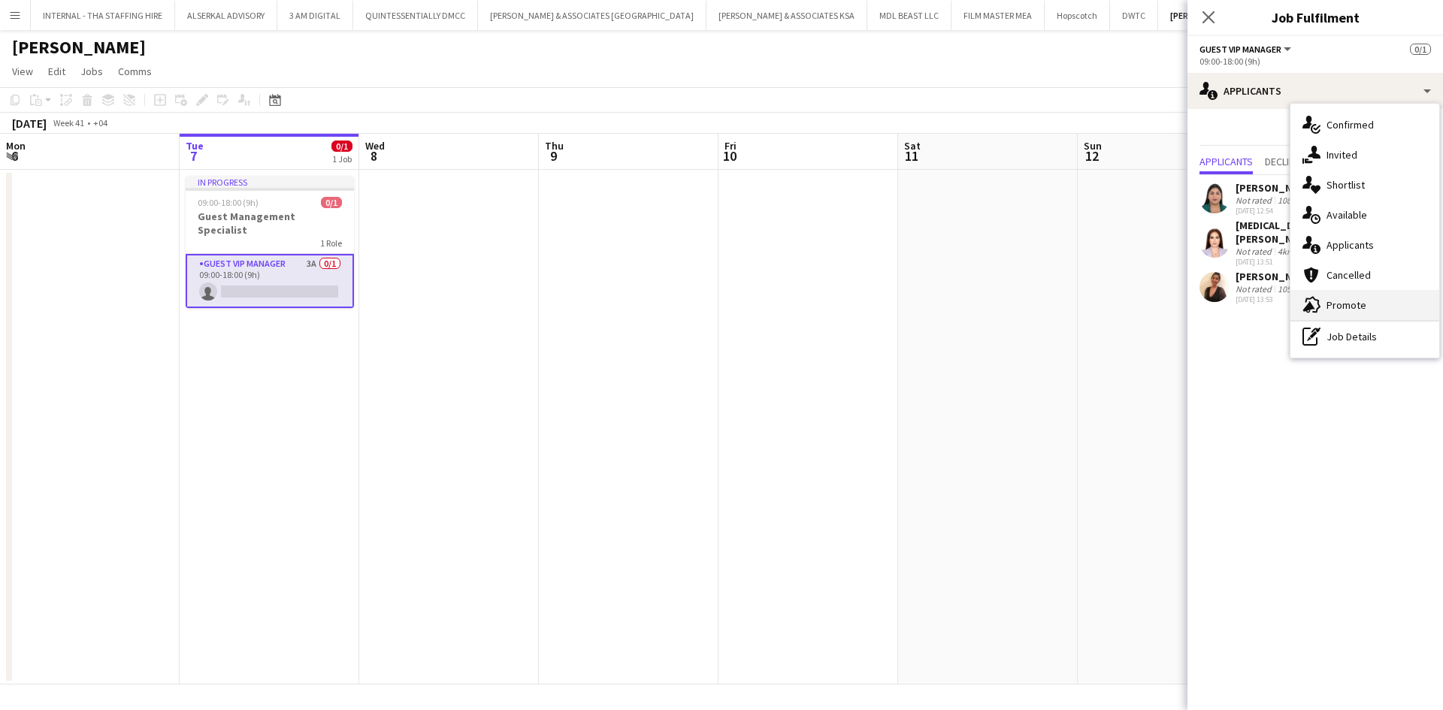
click at [1361, 305] on span "Promote" at bounding box center [1346, 305] width 40 height 14
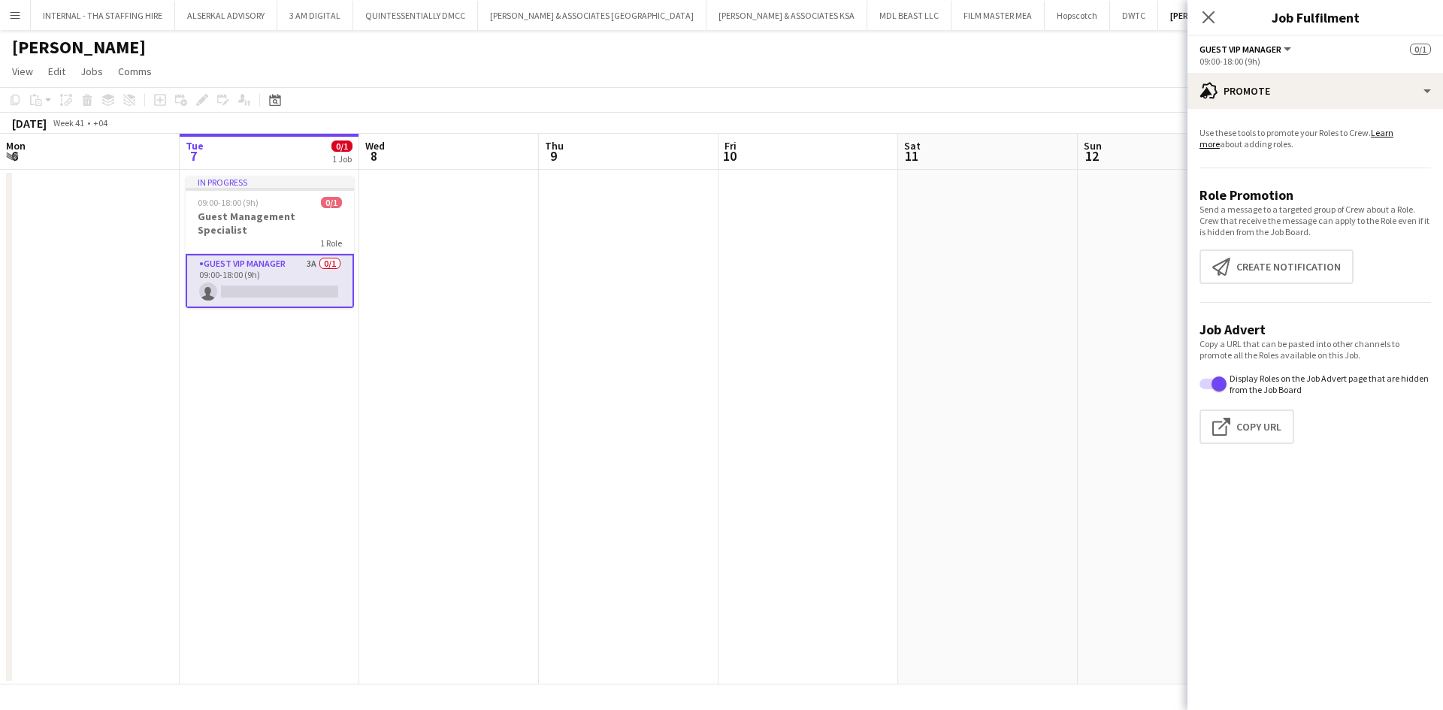
click at [261, 254] on app-card-role "Guest VIP Manager 3A 0/1 09:00-18:00 (9h) single-neutral-actions" at bounding box center [270, 281] width 168 height 54
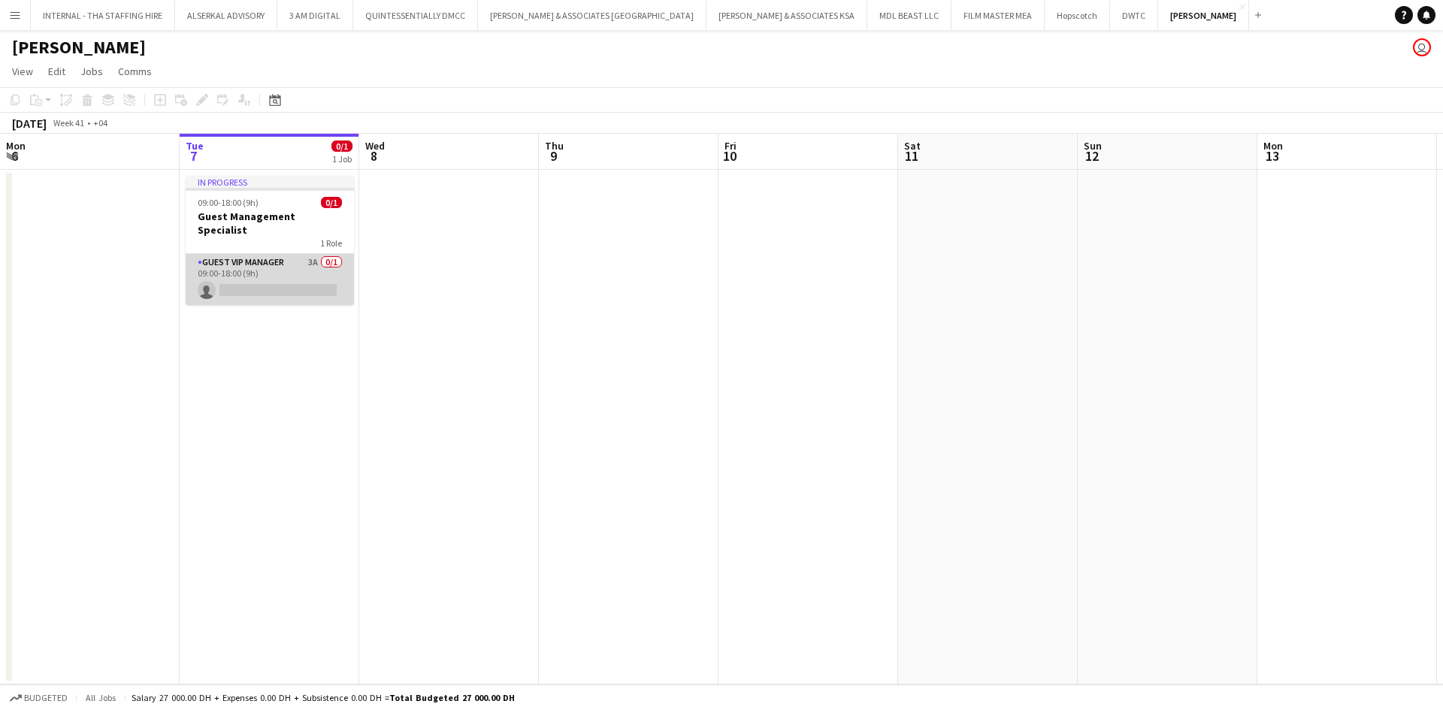
click at [261, 254] on app-card-role "Guest VIP Manager 3A 0/1 09:00-18:00 (9h) single-neutral-actions" at bounding box center [270, 279] width 168 height 51
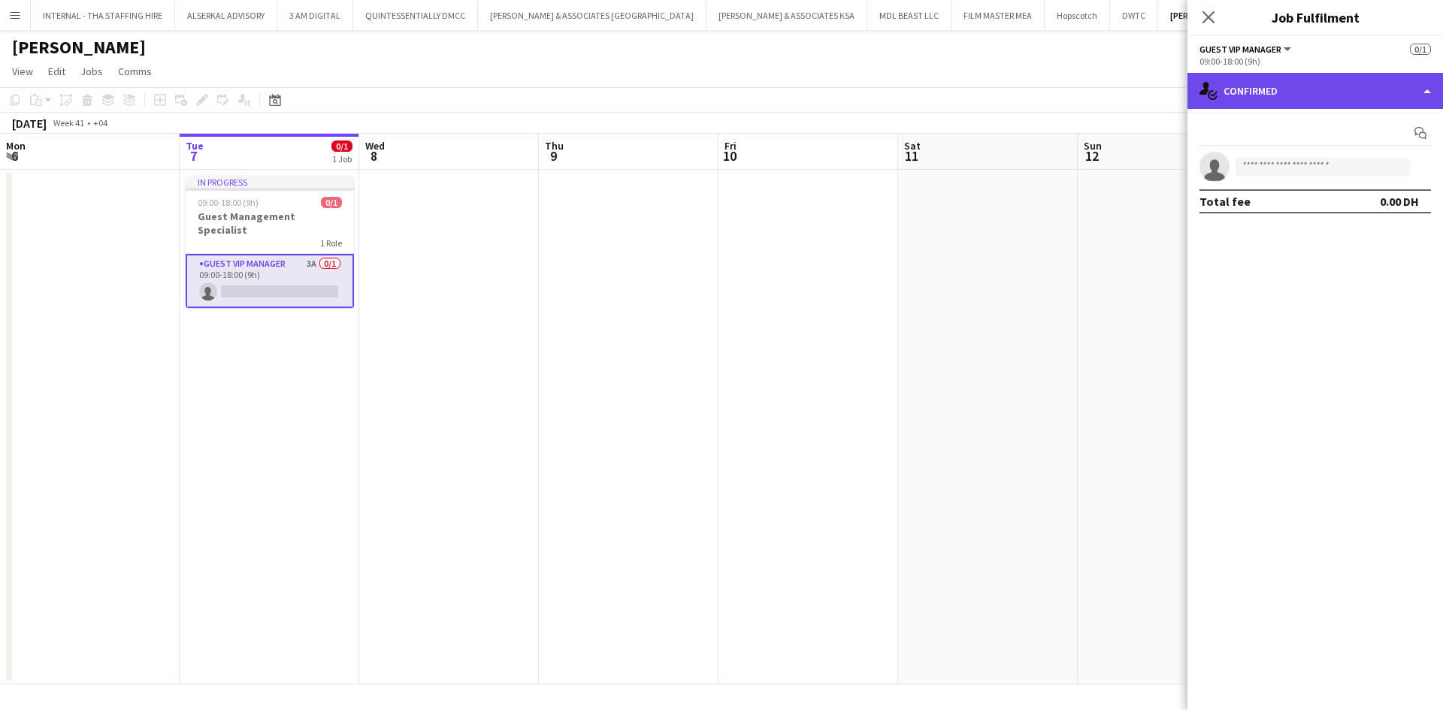
click at [1413, 101] on div "single-neutral-actions-check-2 Confirmed" at bounding box center [1314, 91] width 255 height 36
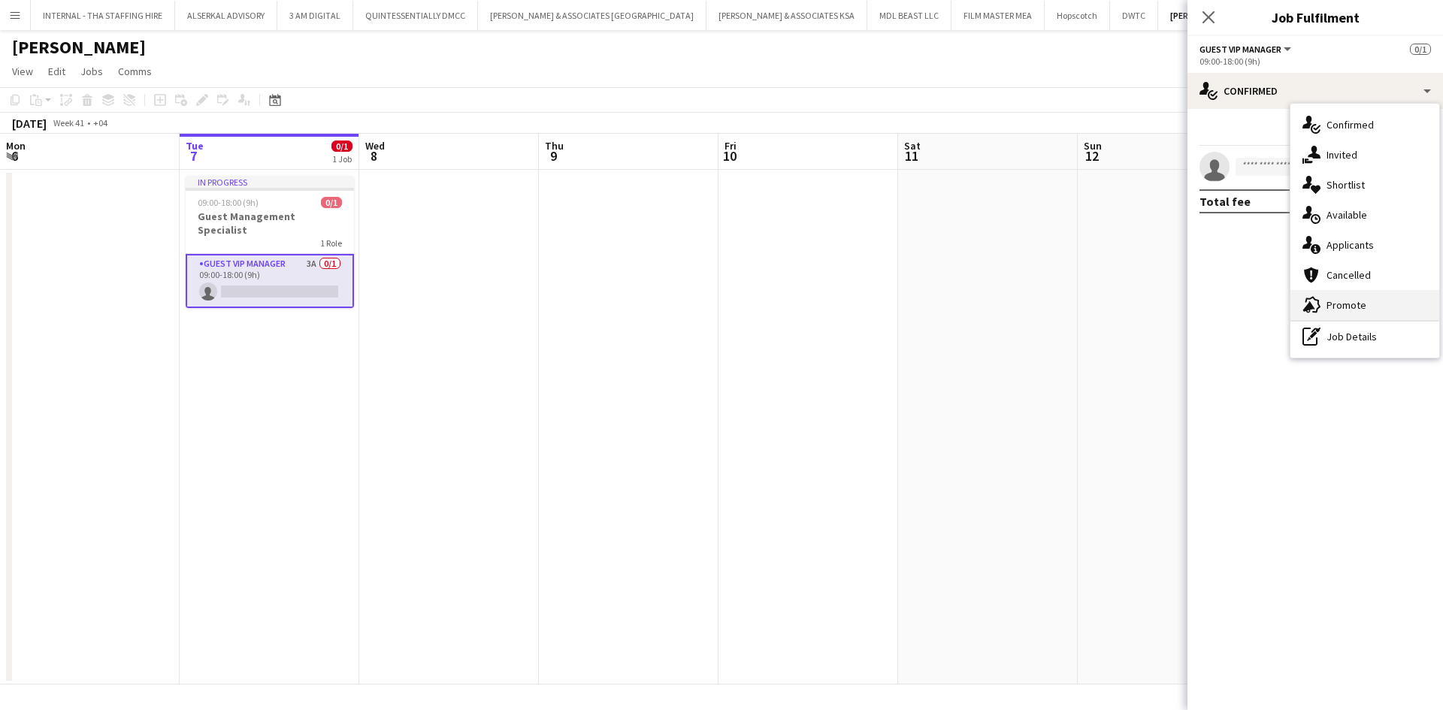
click at [1372, 305] on div "advertising-megaphone Promote" at bounding box center [1364, 305] width 149 height 30
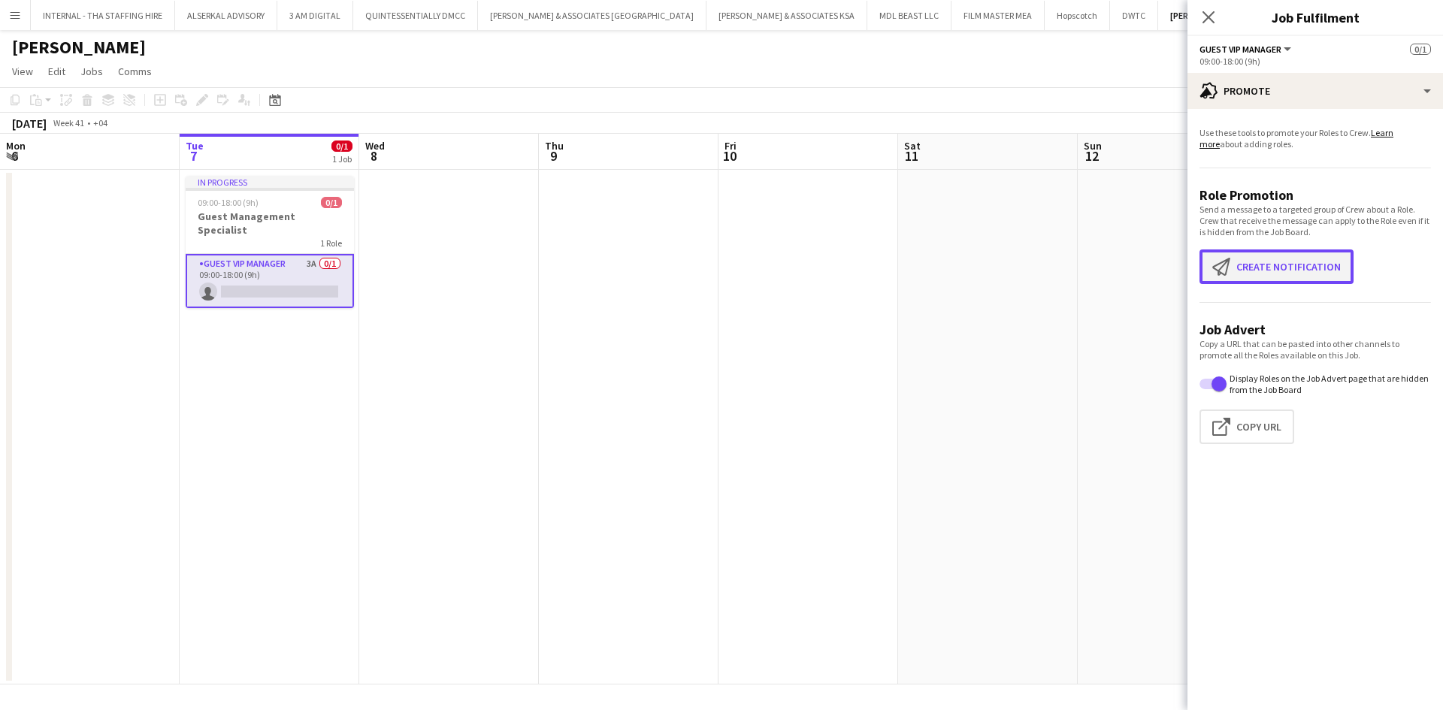
click at [1283, 268] on button "Create notification Create notification" at bounding box center [1276, 266] width 154 height 35
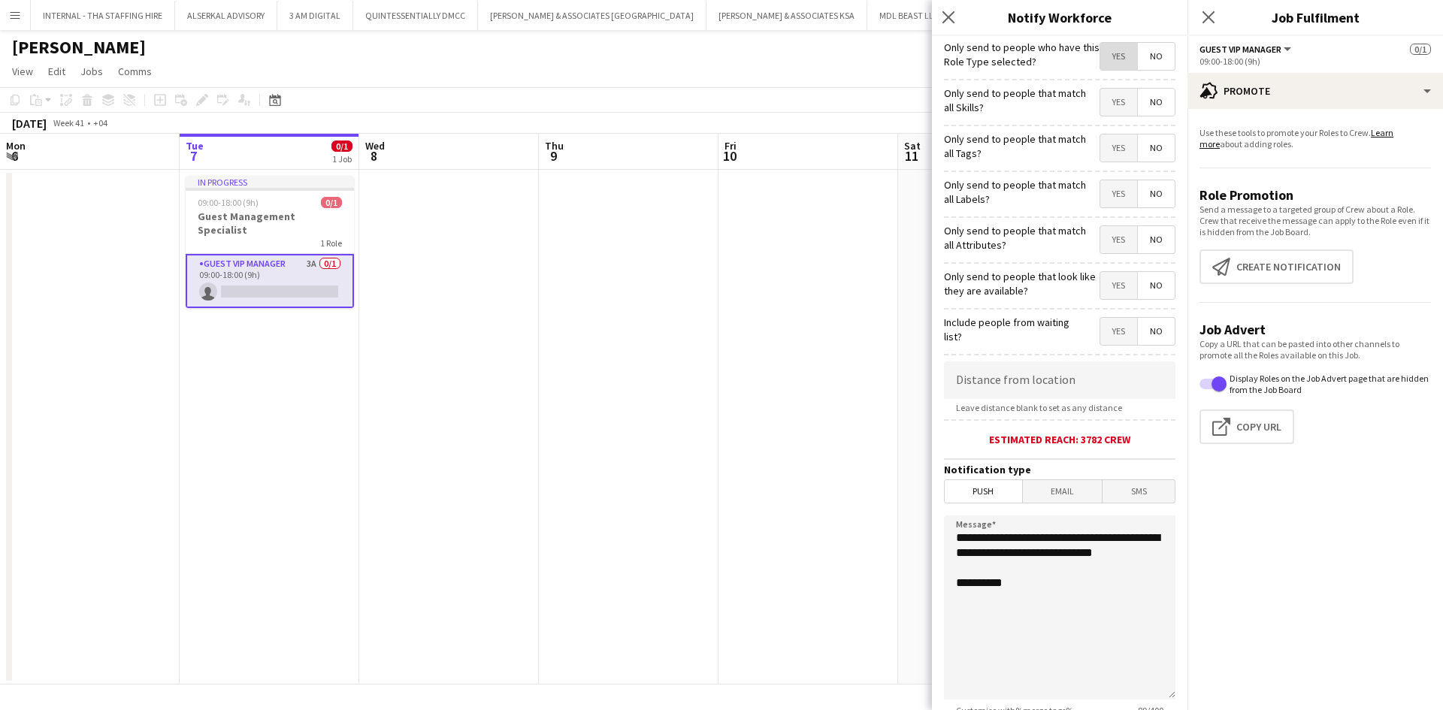
click at [1101, 55] on span "Yes" at bounding box center [1118, 56] width 37 height 27
click at [1028, 554] on textarea "**********" at bounding box center [1059, 607] width 231 height 184
click at [983, 488] on span "Push" at bounding box center [982, 491] width 77 height 23
drag, startPoint x: 1052, startPoint y: 539, endPoint x: 1116, endPoint y: 536, distance: 63.9
click at [1116, 536] on textarea "**********" at bounding box center [1059, 607] width 231 height 184
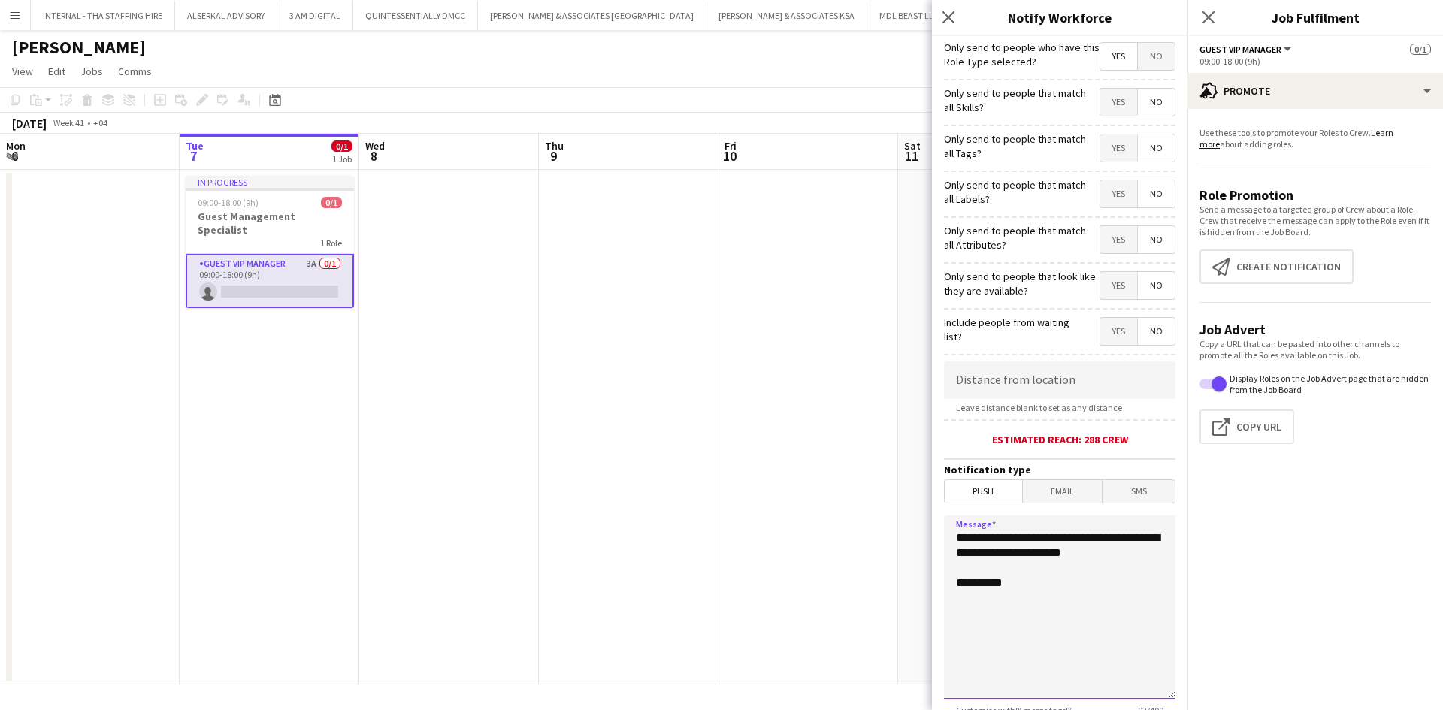
click at [997, 548] on textarea "**********" at bounding box center [1059, 607] width 231 height 184
click at [1257, 428] on button "Click to copy URL Copy Url" at bounding box center [1246, 426] width 95 height 35
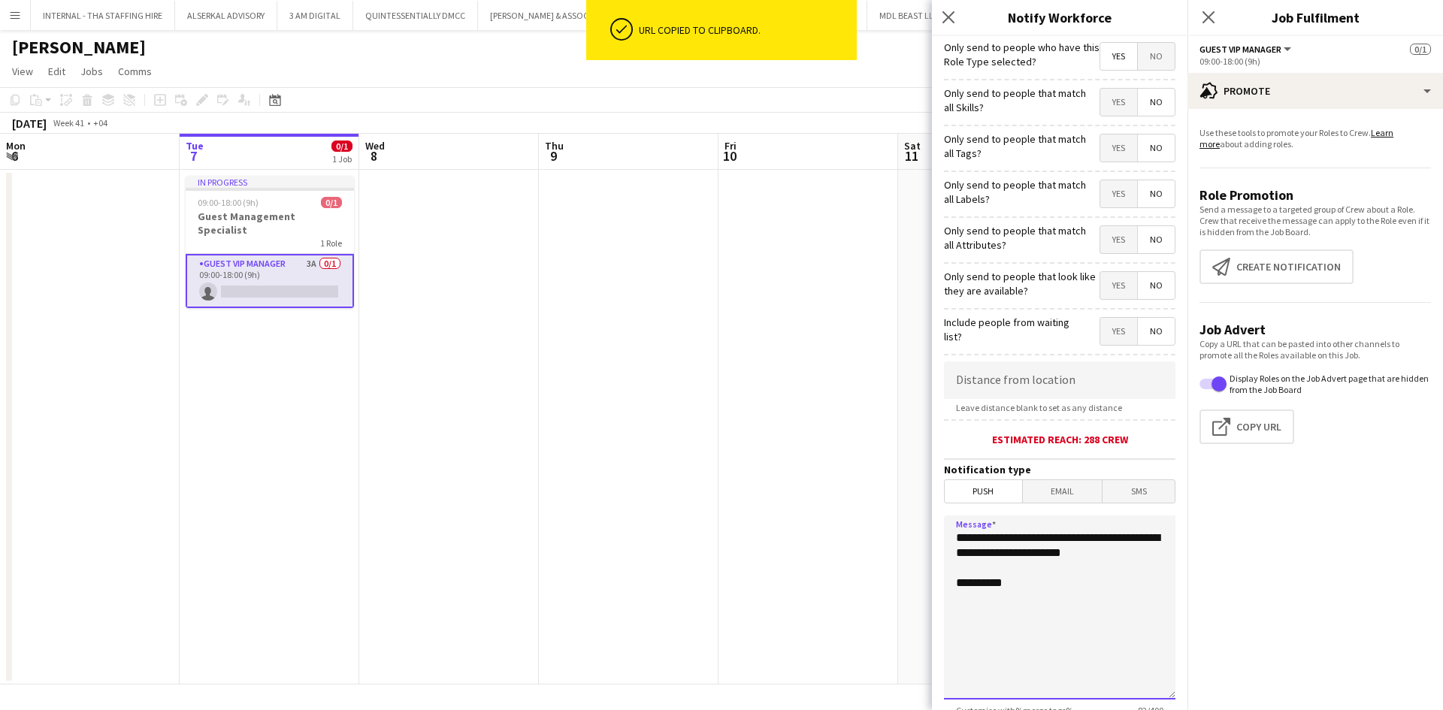
click at [1017, 587] on textarea "**********" at bounding box center [1059, 607] width 231 height 184
drag, startPoint x: 1017, startPoint y: 587, endPoint x: 932, endPoint y: 597, distance: 85.5
click at [932, 597] on app-popin "**********" at bounding box center [1059, 355] width 255 height 710
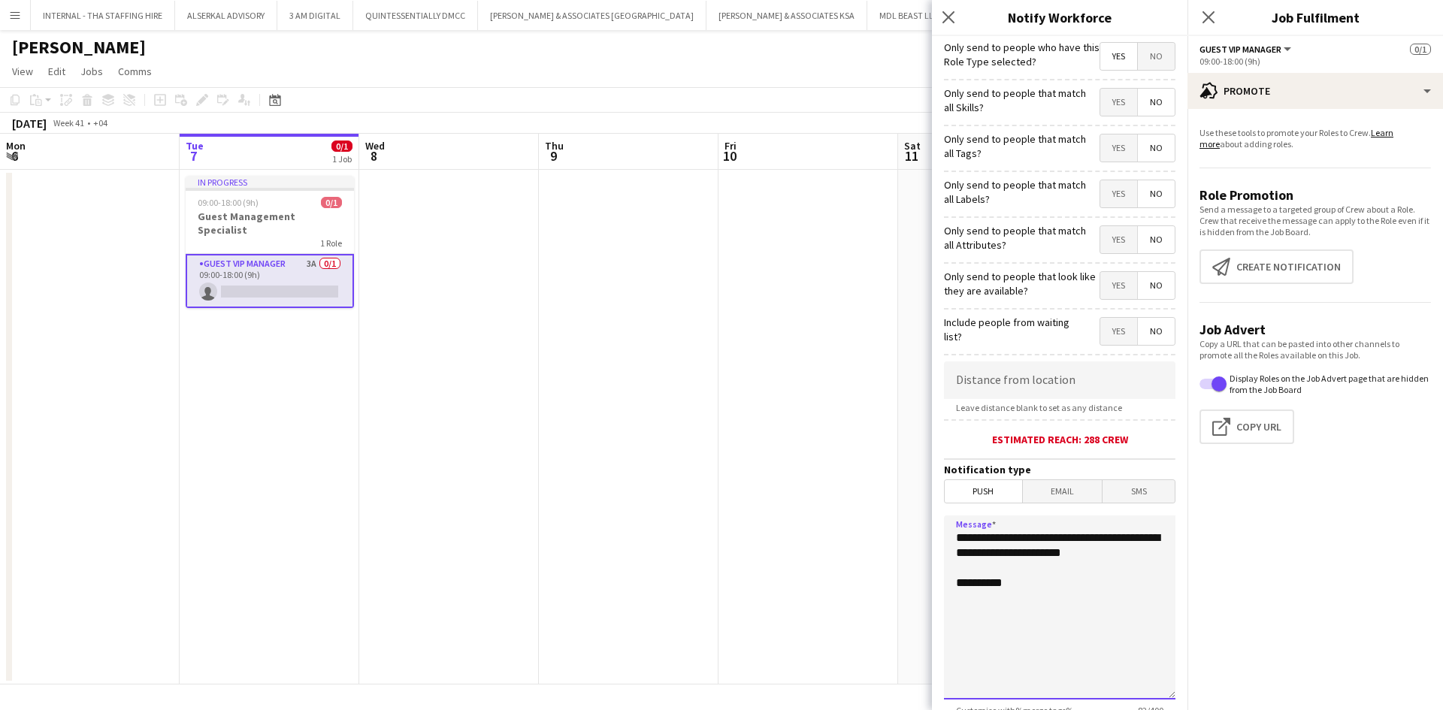
paste textarea "**********"
type textarea "**********"
click at [944, 14] on icon at bounding box center [948, 17] width 14 height 14
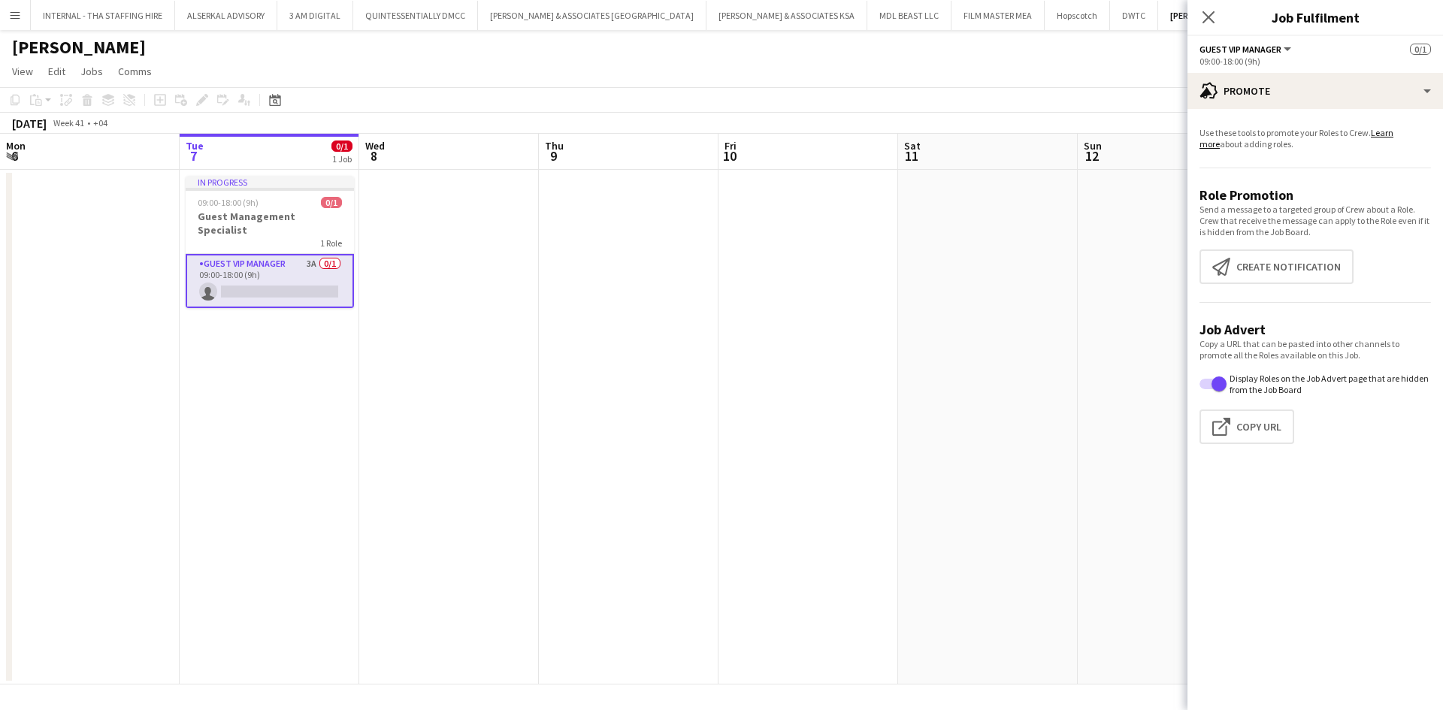
click at [10, 11] on app-icon "Menu" at bounding box center [15, 15] width 12 height 12
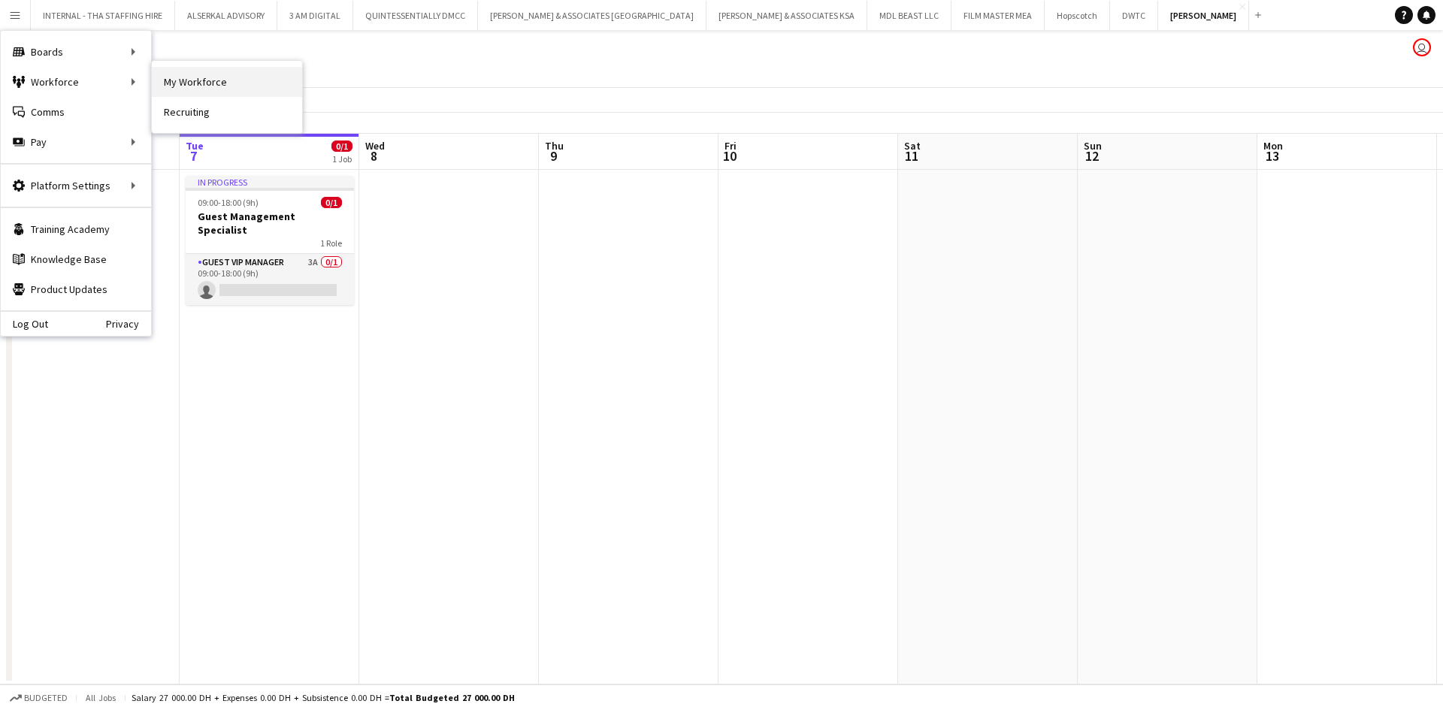
click at [203, 91] on link "My Workforce" at bounding box center [227, 82] width 150 height 30
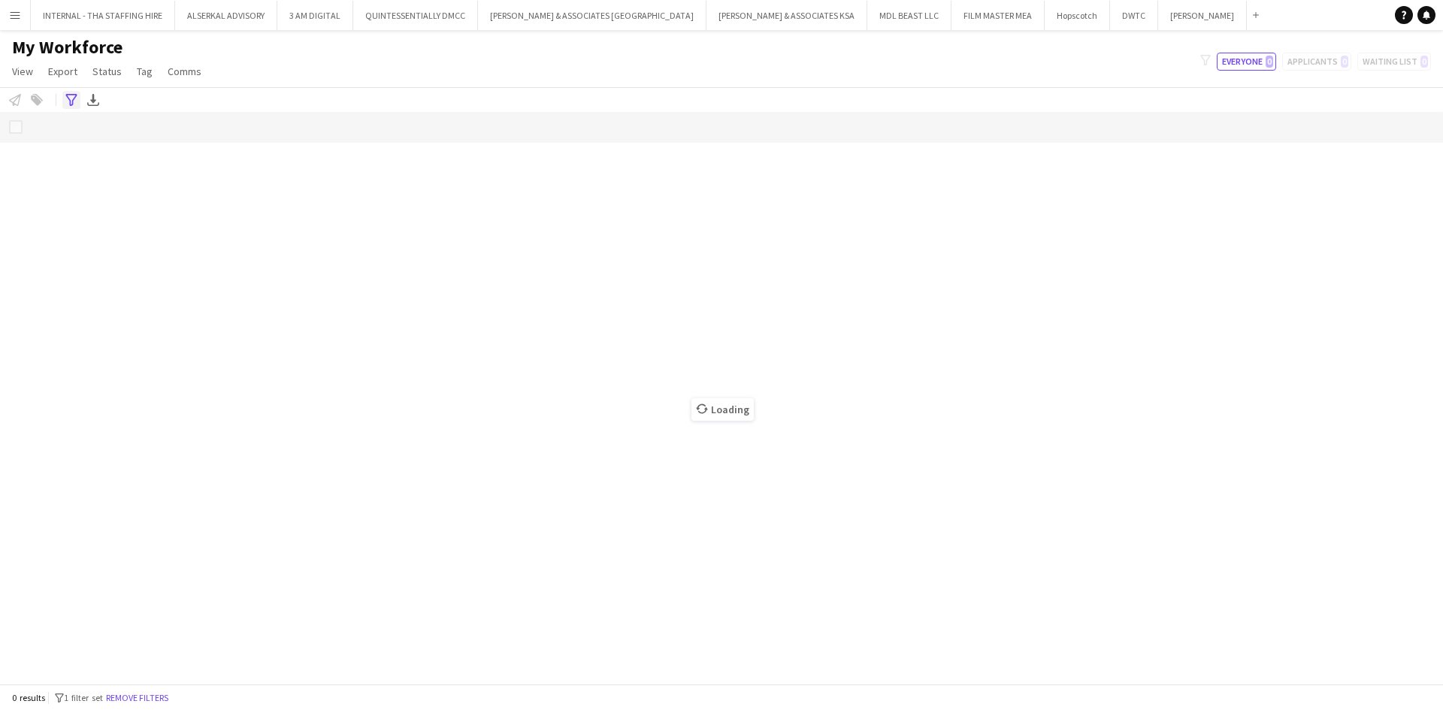
click at [66, 101] on icon "Advanced filters" at bounding box center [71, 100] width 12 height 12
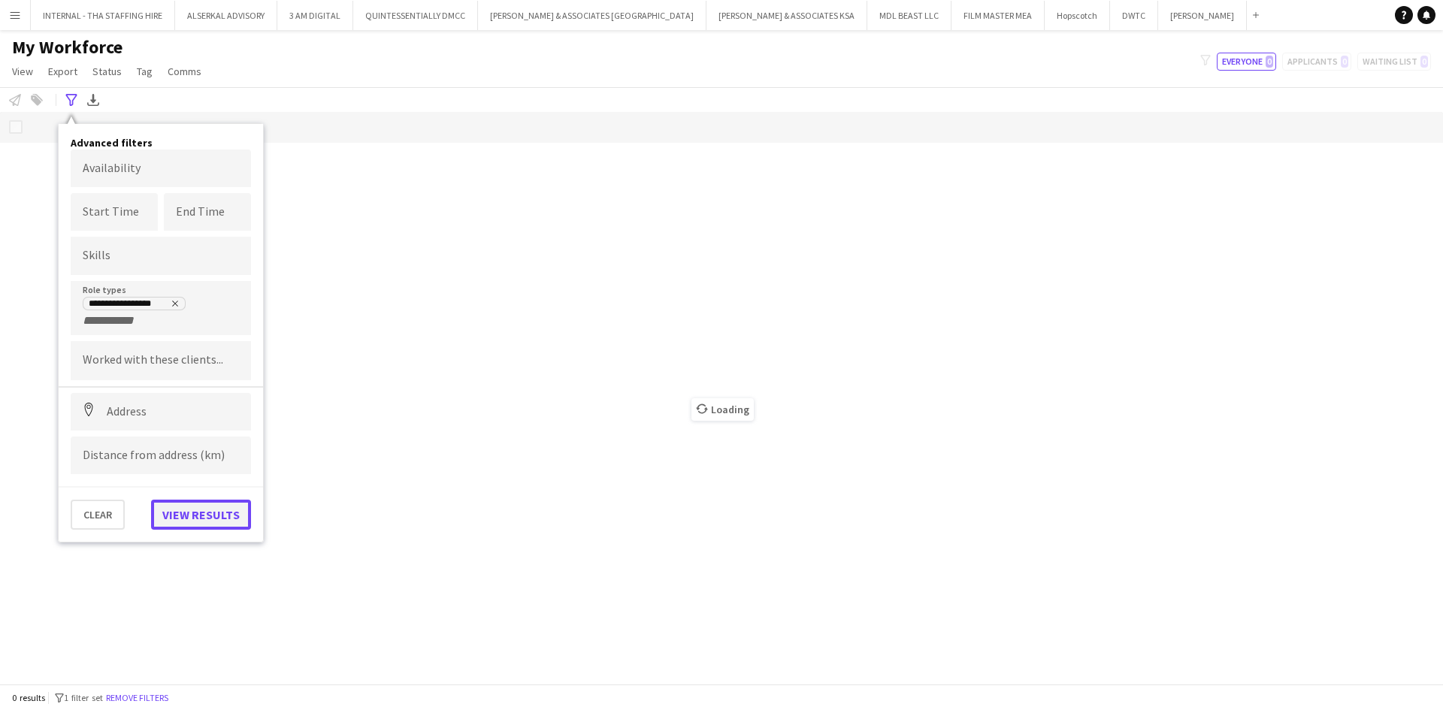
click at [177, 509] on button "View results" at bounding box center [201, 515] width 100 height 30
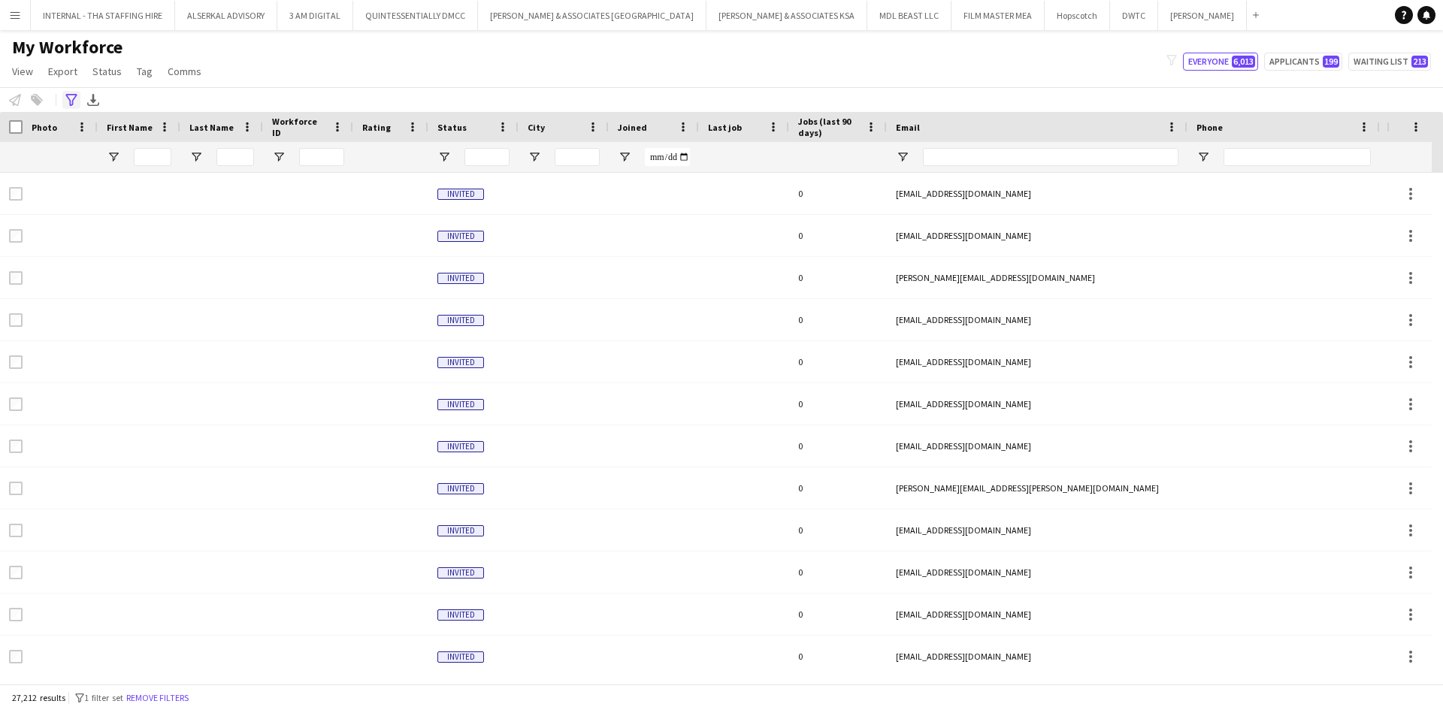
click at [76, 98] on icon "Advanced filters" at bounding box center [71, 100] width 12 height 12
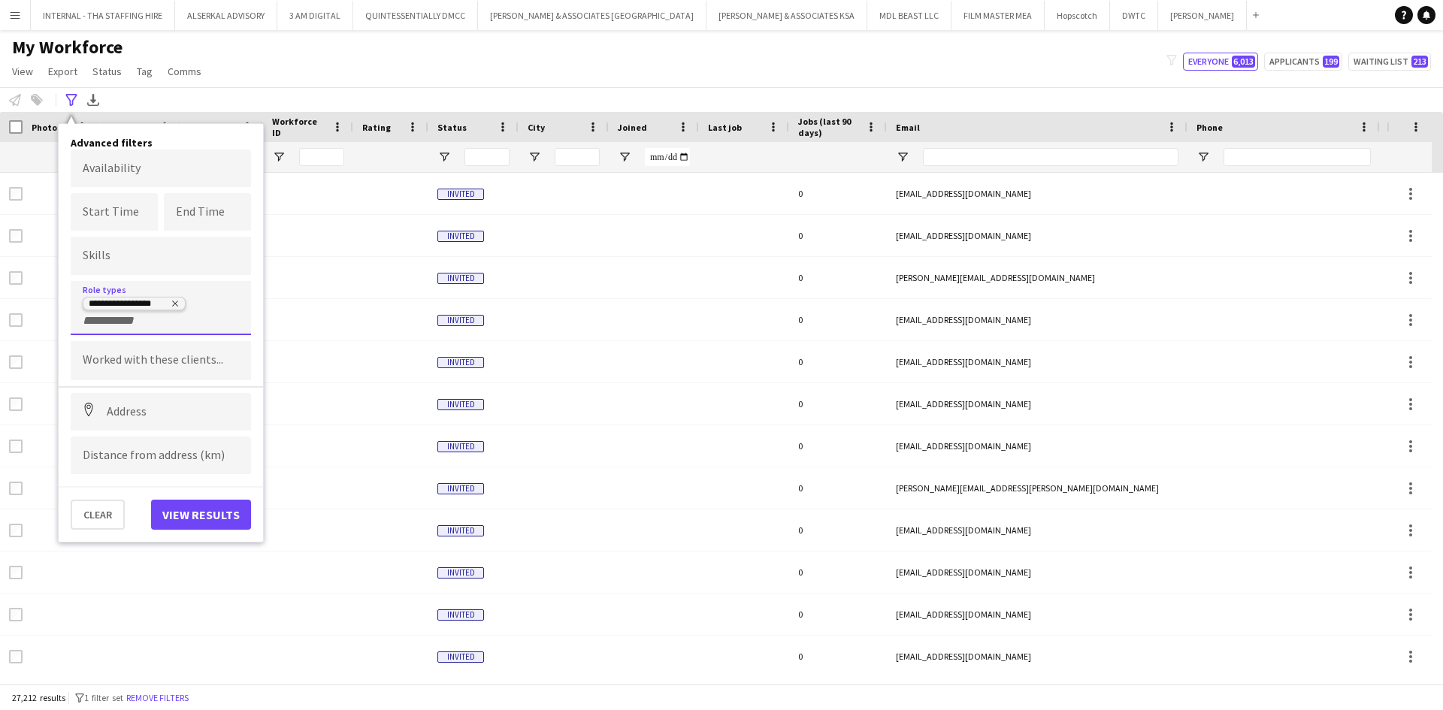
click at [177, 303] on icon "Remove tag" at bounding box center [175, 303] width 9 height 9
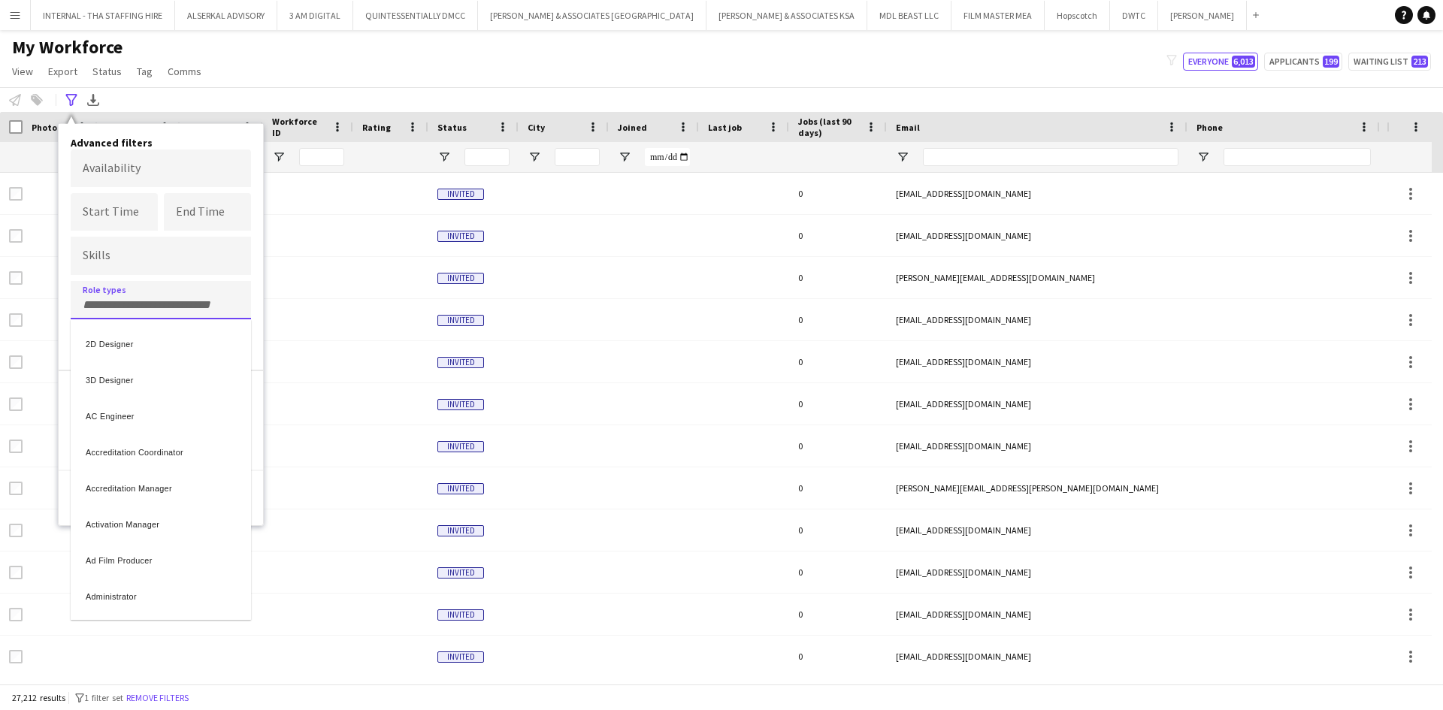
click at [177, 303] on tag-input "2D Designer 3D Designer AC Engineer Accreditation Coordinator Accreditation Man…" at bounding box center [161, 300] width 180 height 38
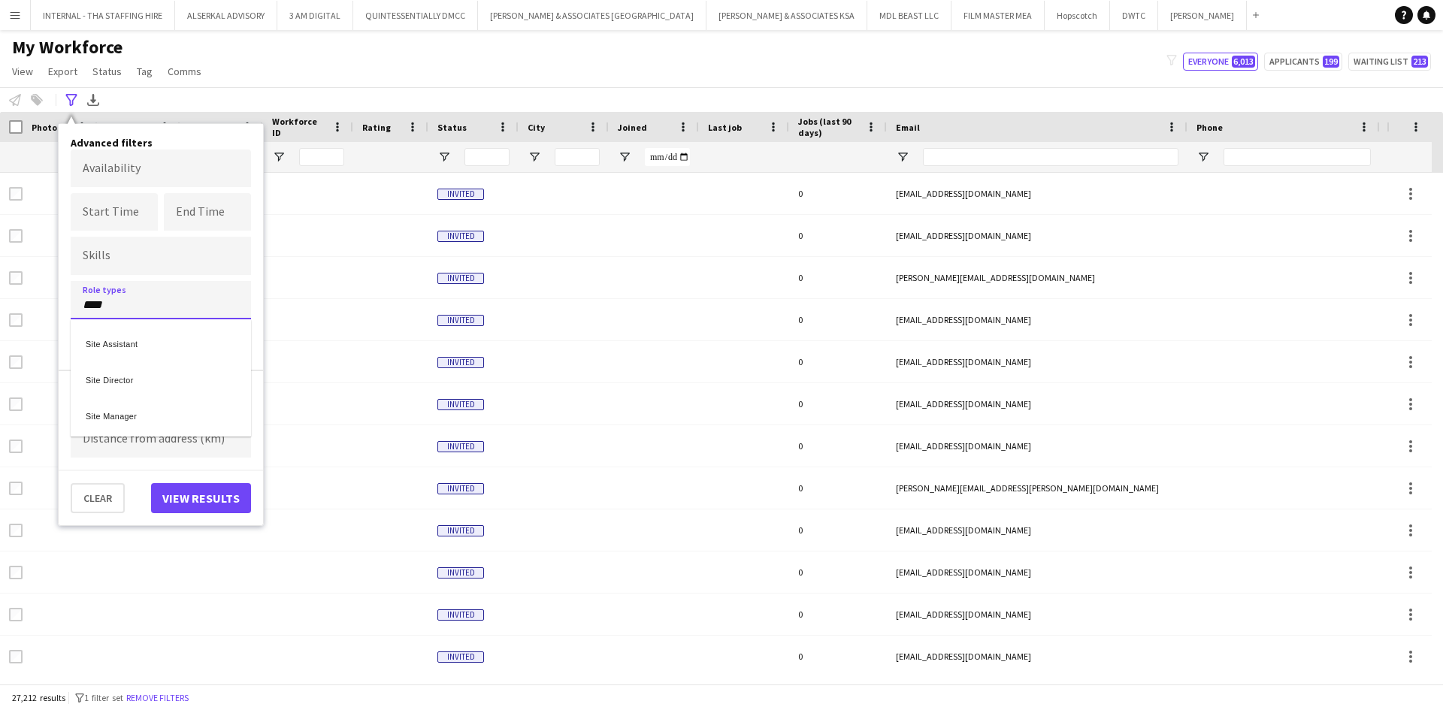
type input "****"
click at [125, 409] on div "Site Manager" at bounding box center [161, 414] width 180 height 36
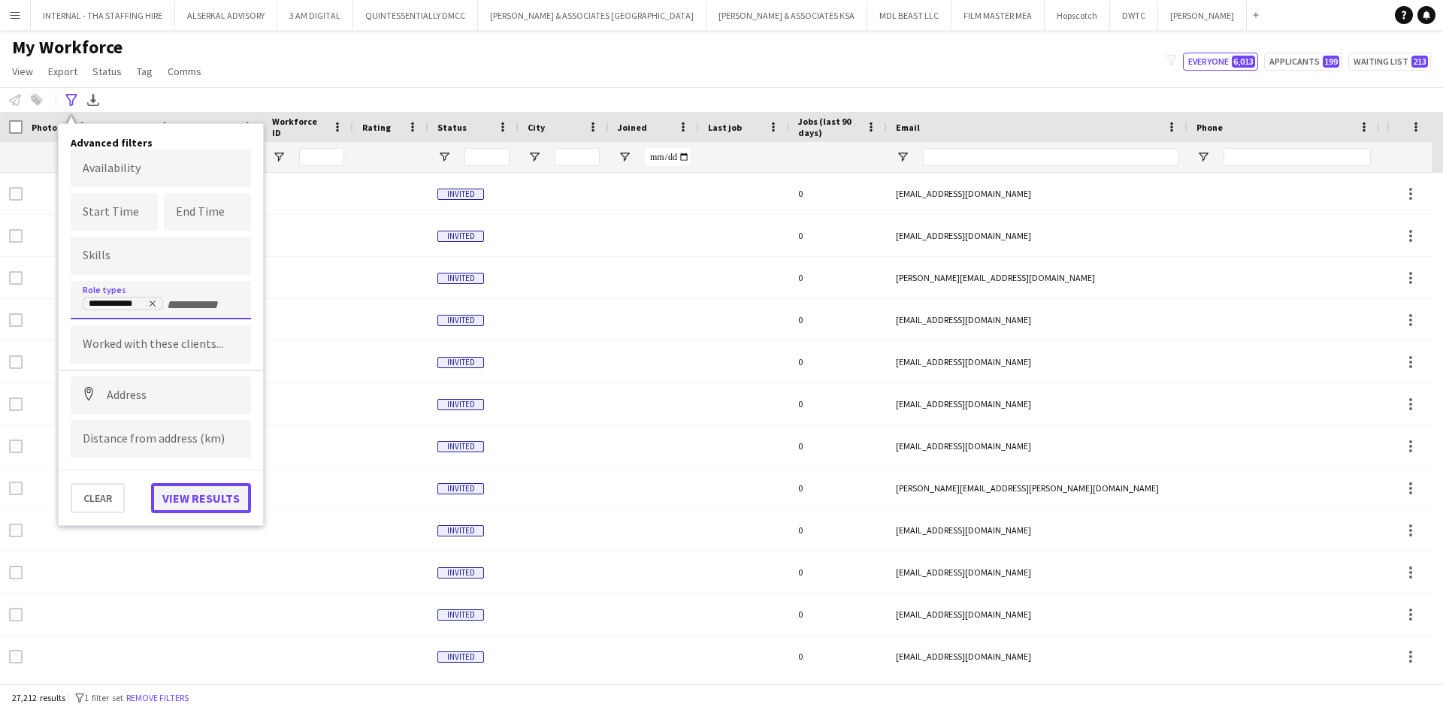
click at [216, 489] on button "View results" at bounding box center [201, 498] width 100 height 30
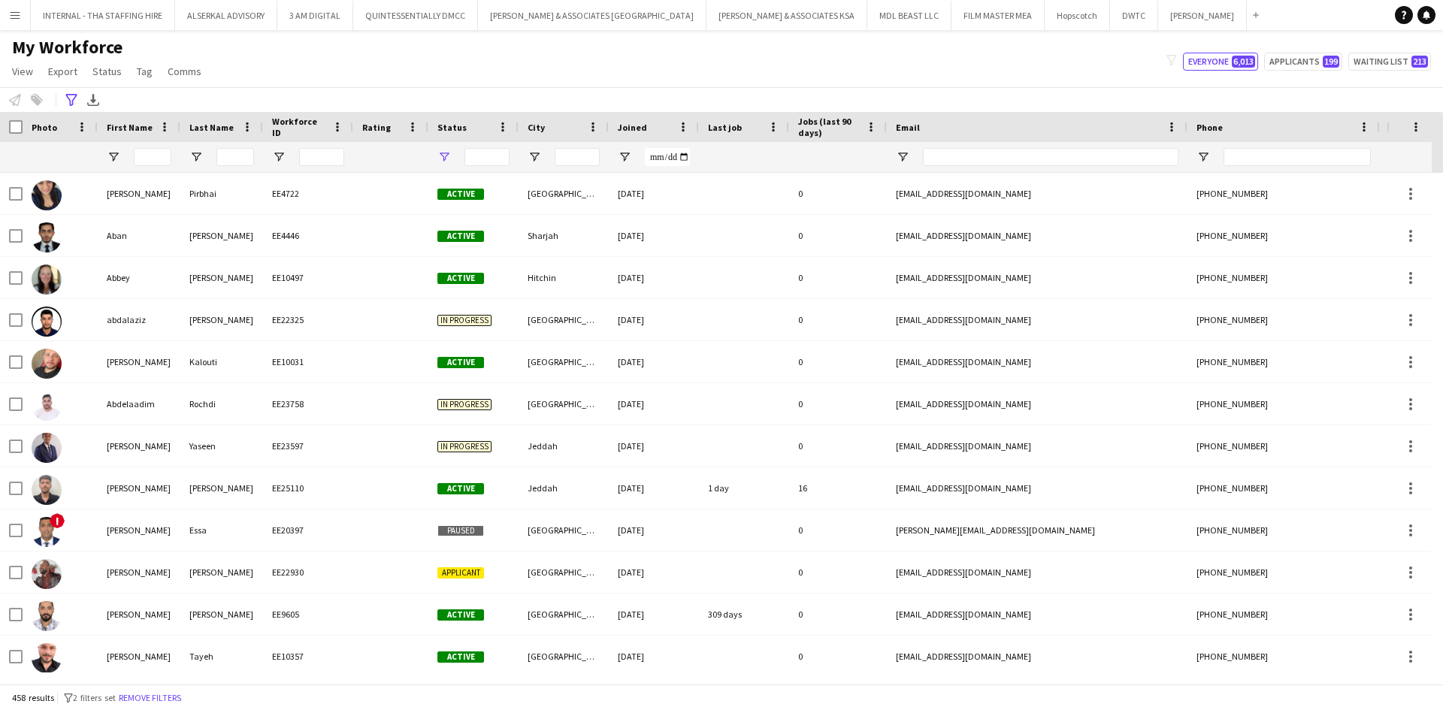
type input "**********"
click at [534, 154] on span "Open Filter Menu" at bounding box center [534, 157] width 14 height 14
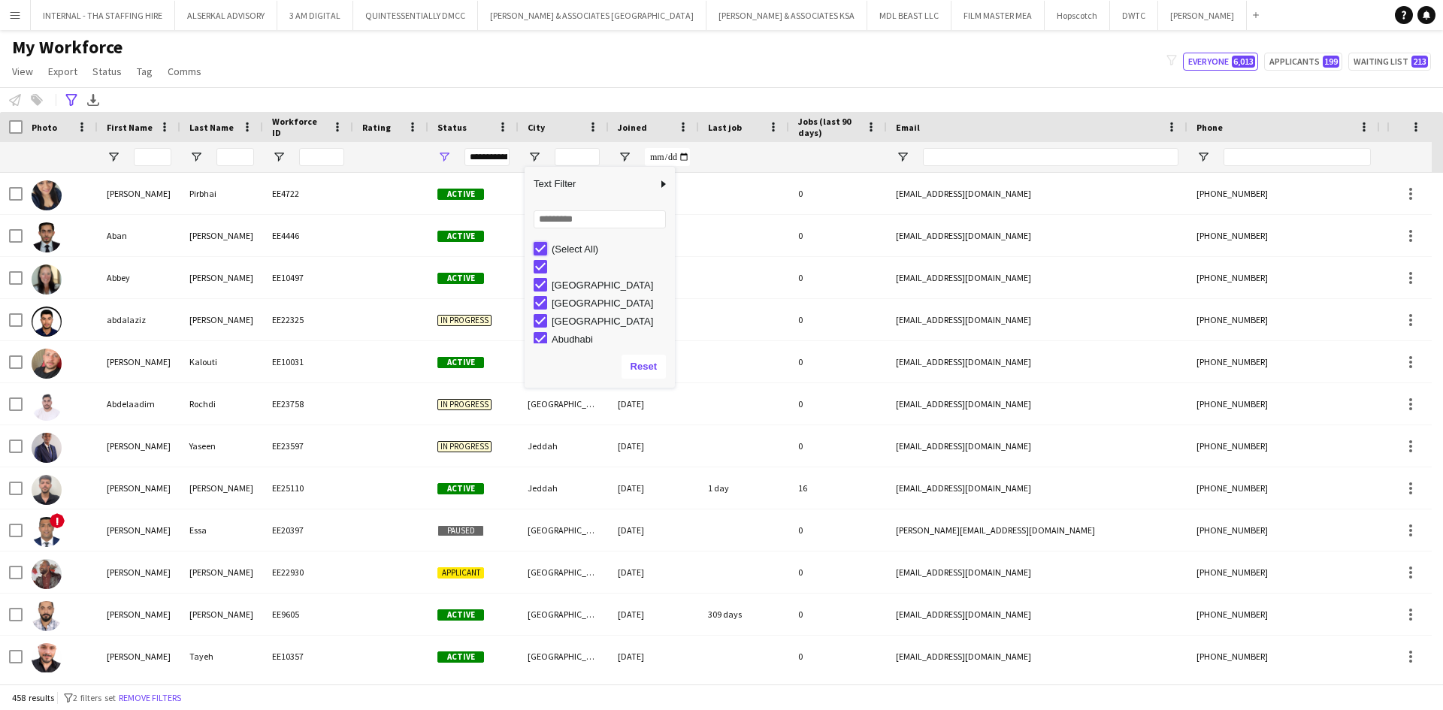
type input "***"
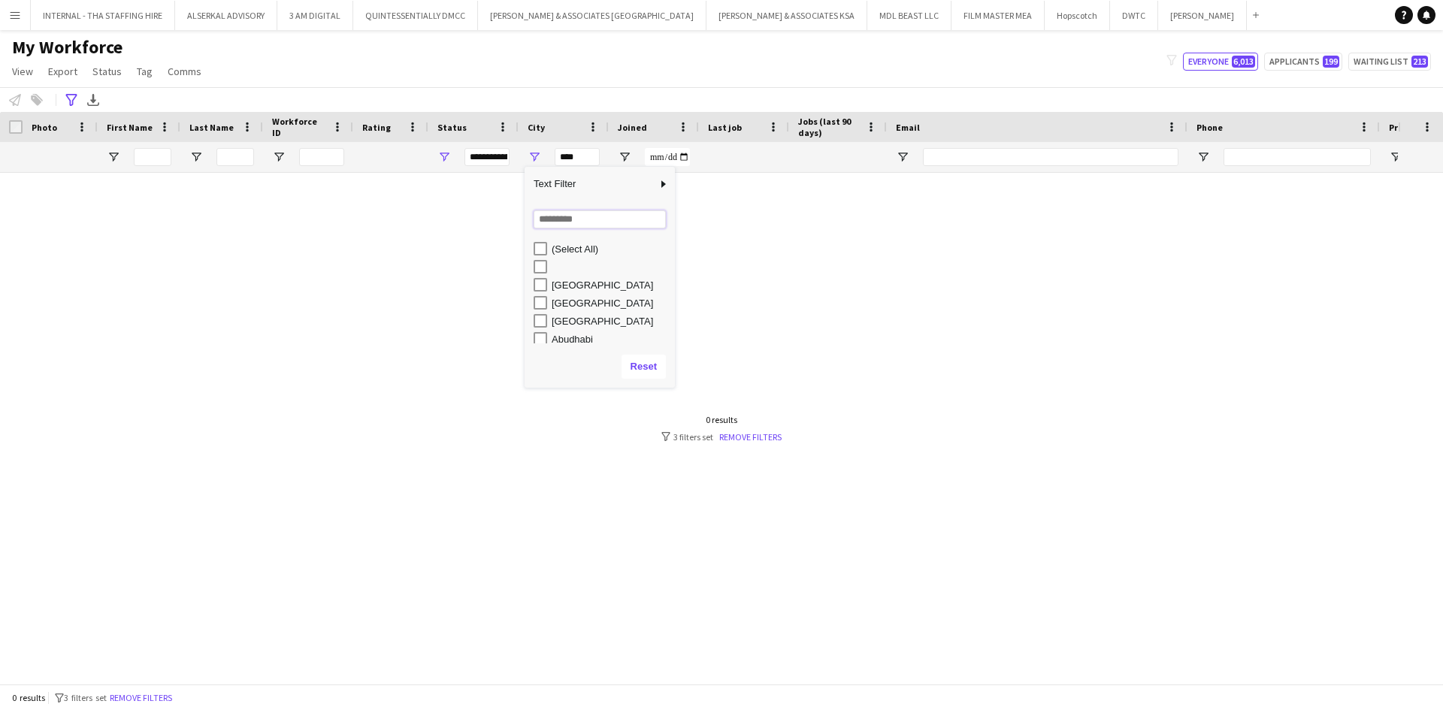
click at [573, 216] on input "Search filter values" at bounding box center [599, 219] width 132 height 18
type input "*****"
drag, startPoint x: 570, startPoint y: 267, endPoint x: 567, endPoint y: 283, distance: 15.2
click at [567, 283] on div "(Select All) [GEOGRAPHIC_DATA] [GEOGRAPHIC_DATA] [GEOGRAPHIC_DATA] , [GEOGRAPHI…" at bounding box center [599, 285] width 150 height 90
drag, startPoint x: 567, startPoint y: 283, endPoint x: 559, endPoint y: 260, distance: 24.0
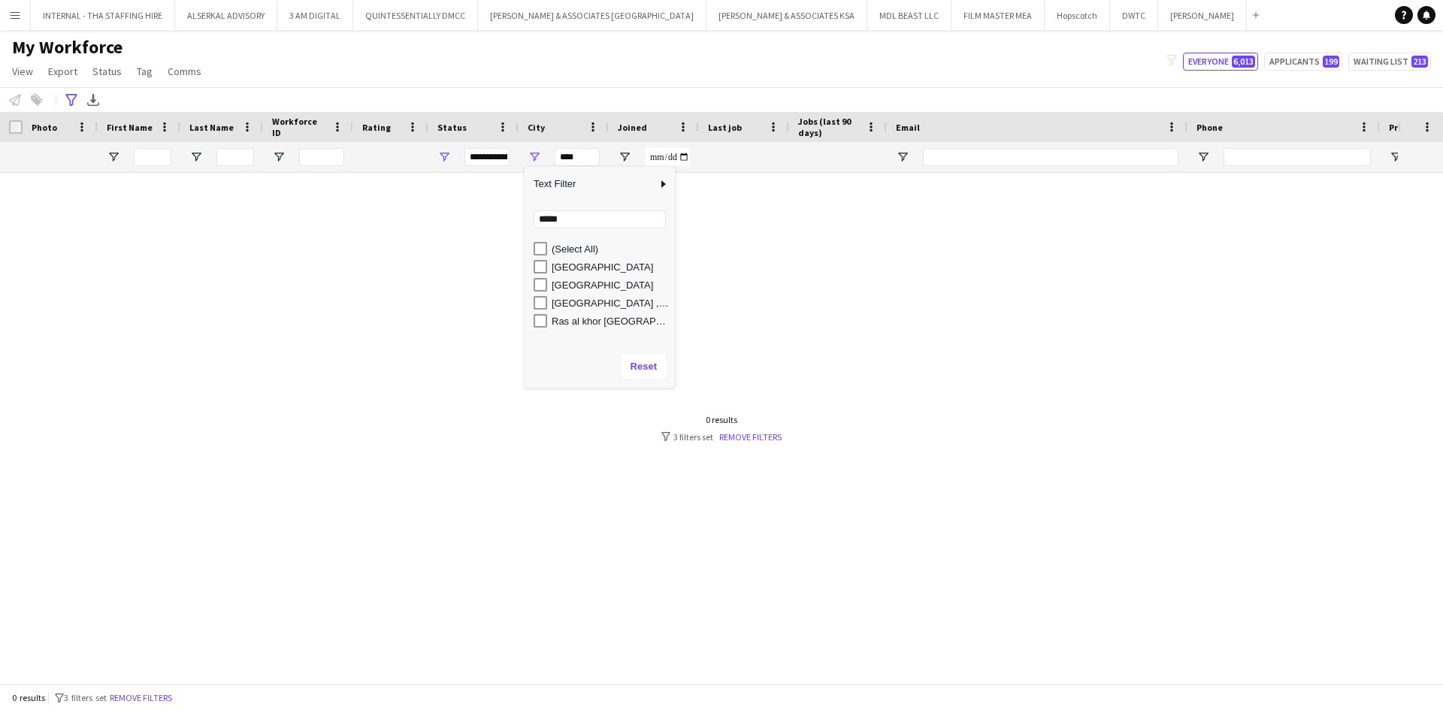
click at [559, 260] on div "(Select All) [GEOGRAPHIC_DATA] [GEOGRAPHIC_DATA] [GEOGRAPHIC_DATA] , [GEOGRAPHI…" at bounding box center [599, 285] width 150 height 90
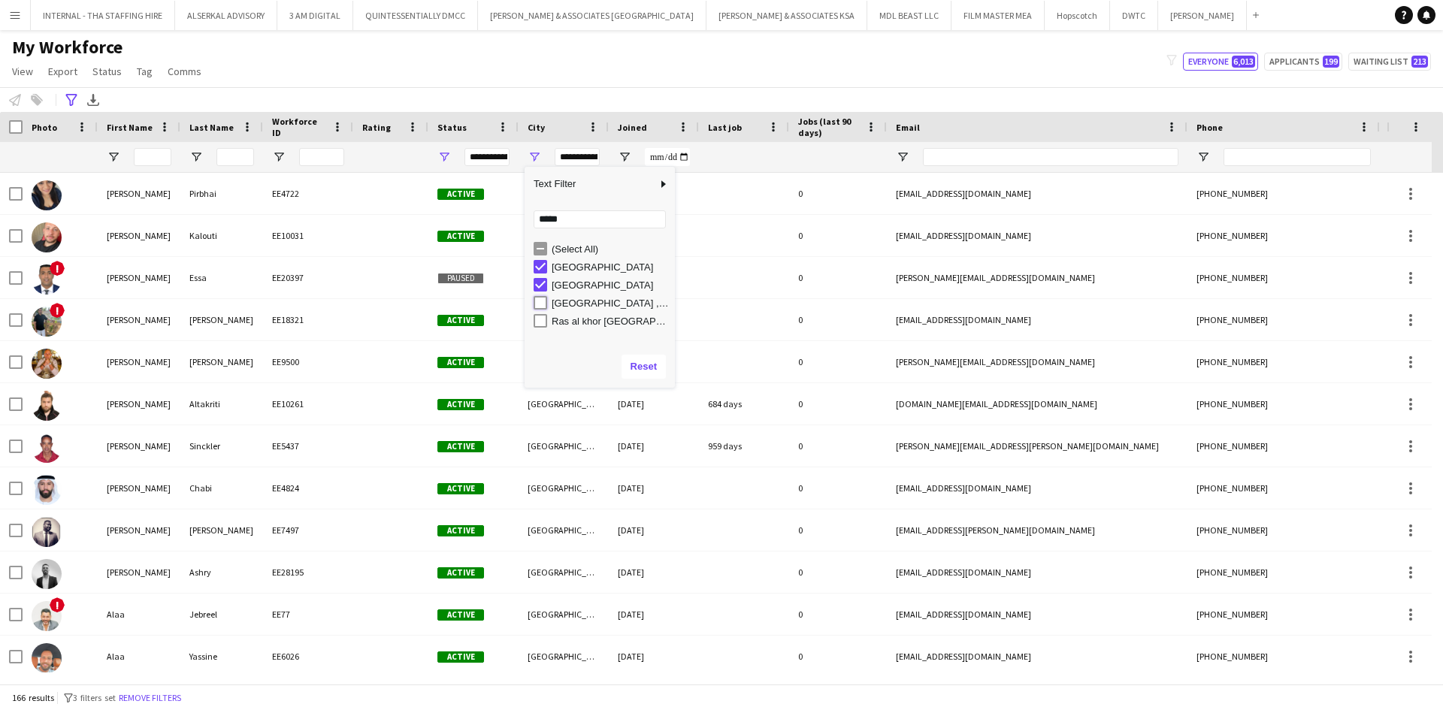
type input "**********"
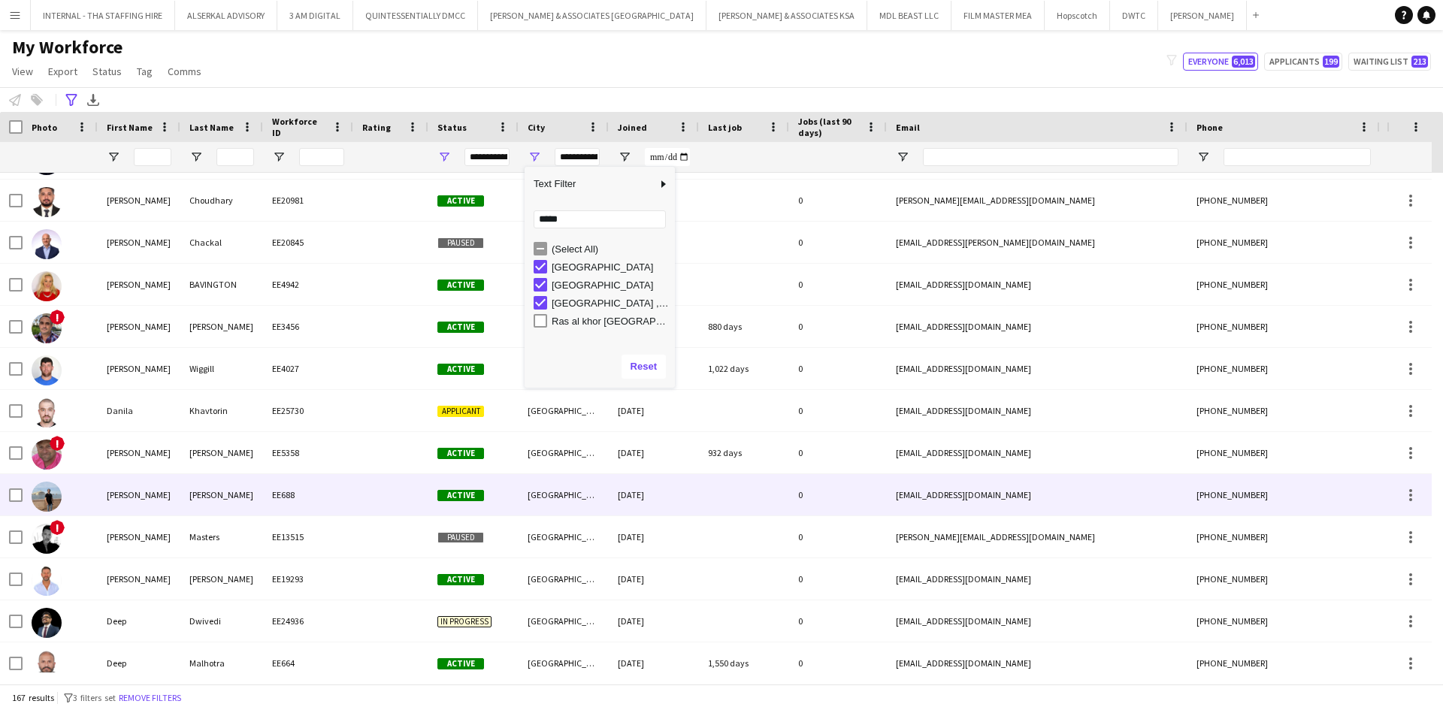
scroll to position [1649, 0]
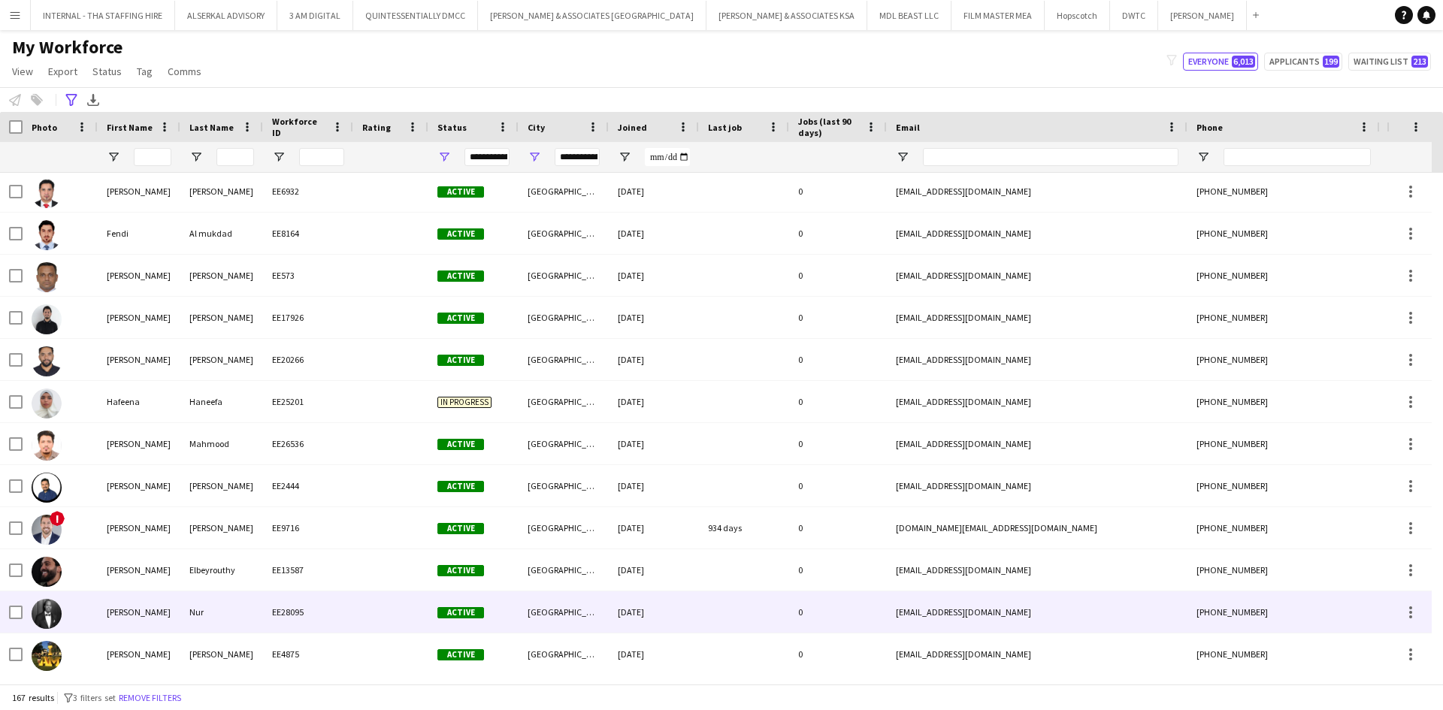
click at [259, 612] on div "Nur" at bounding box center [221, 611] width 83 height 41
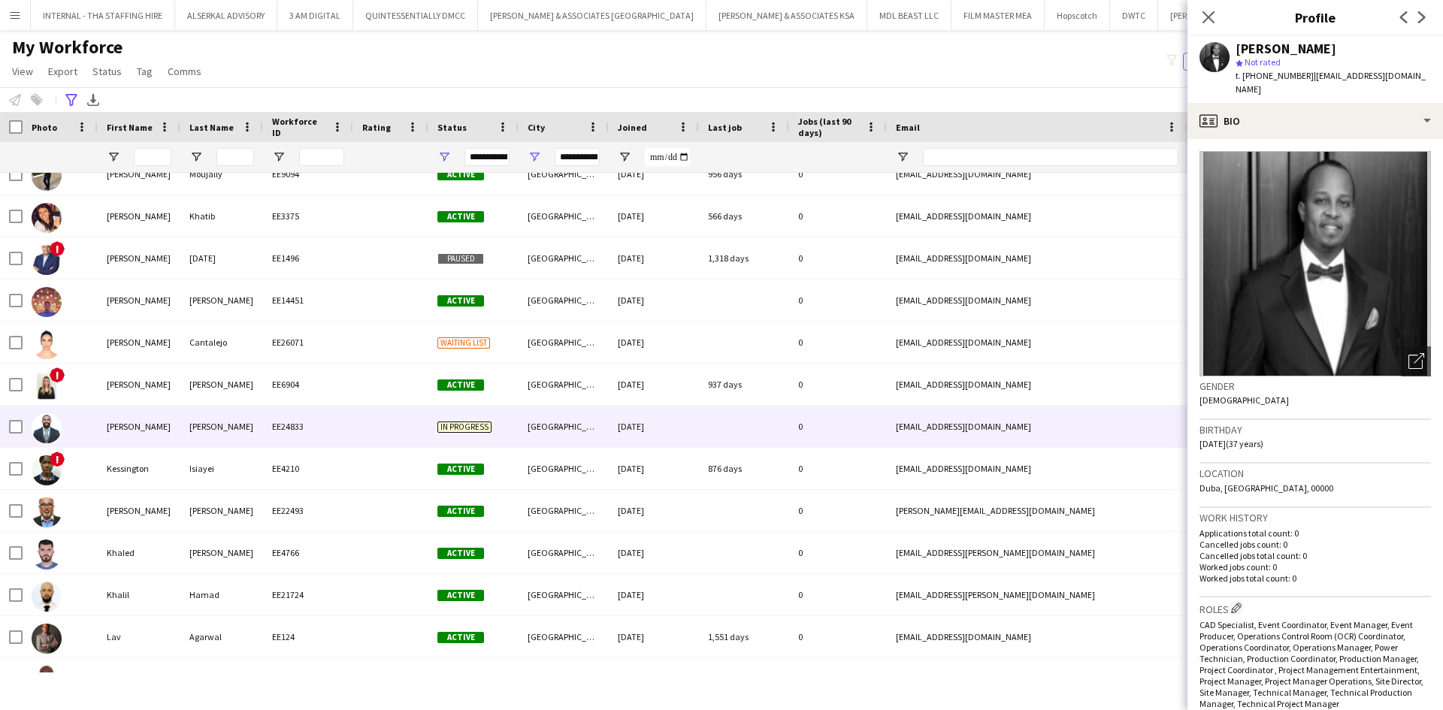
scroll to position [3387, 0]
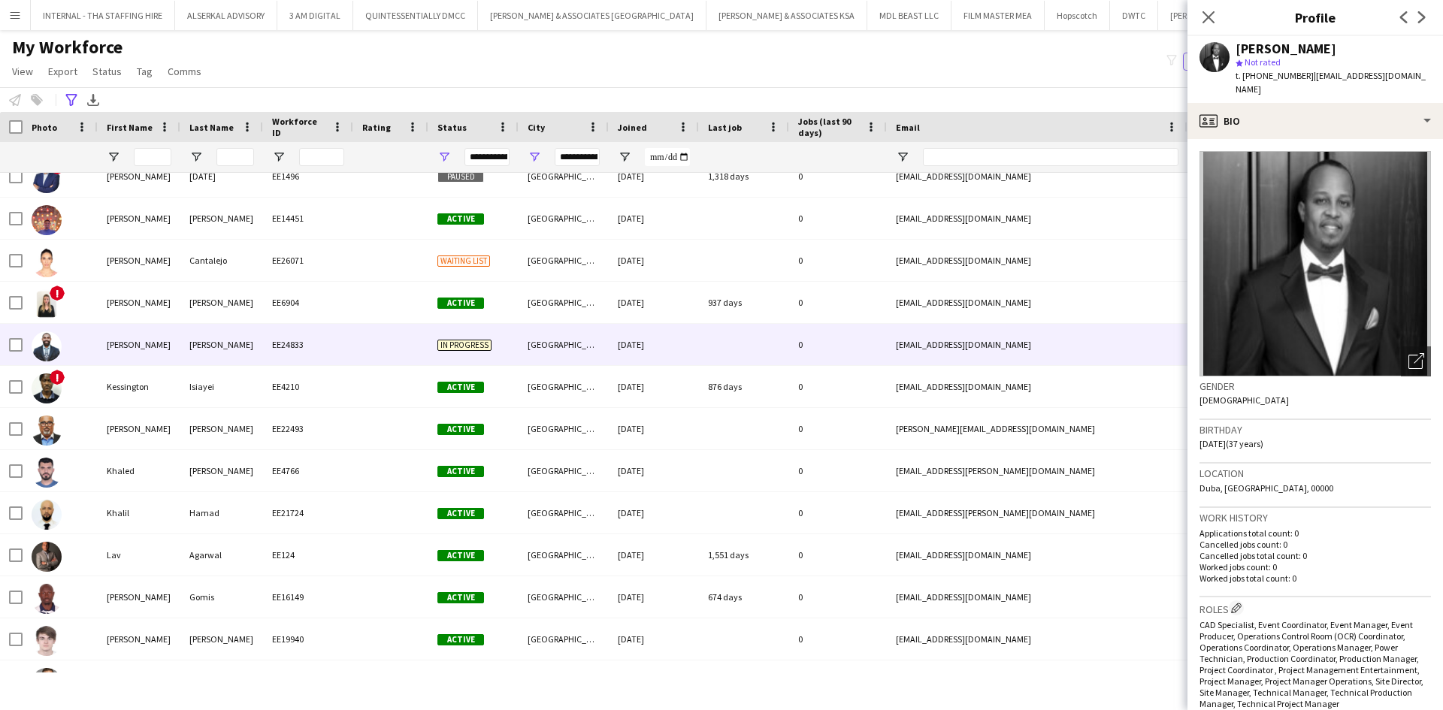
click at [350, 346] on div "EE24833" at bounding box center [308, 344] width 90 height 41
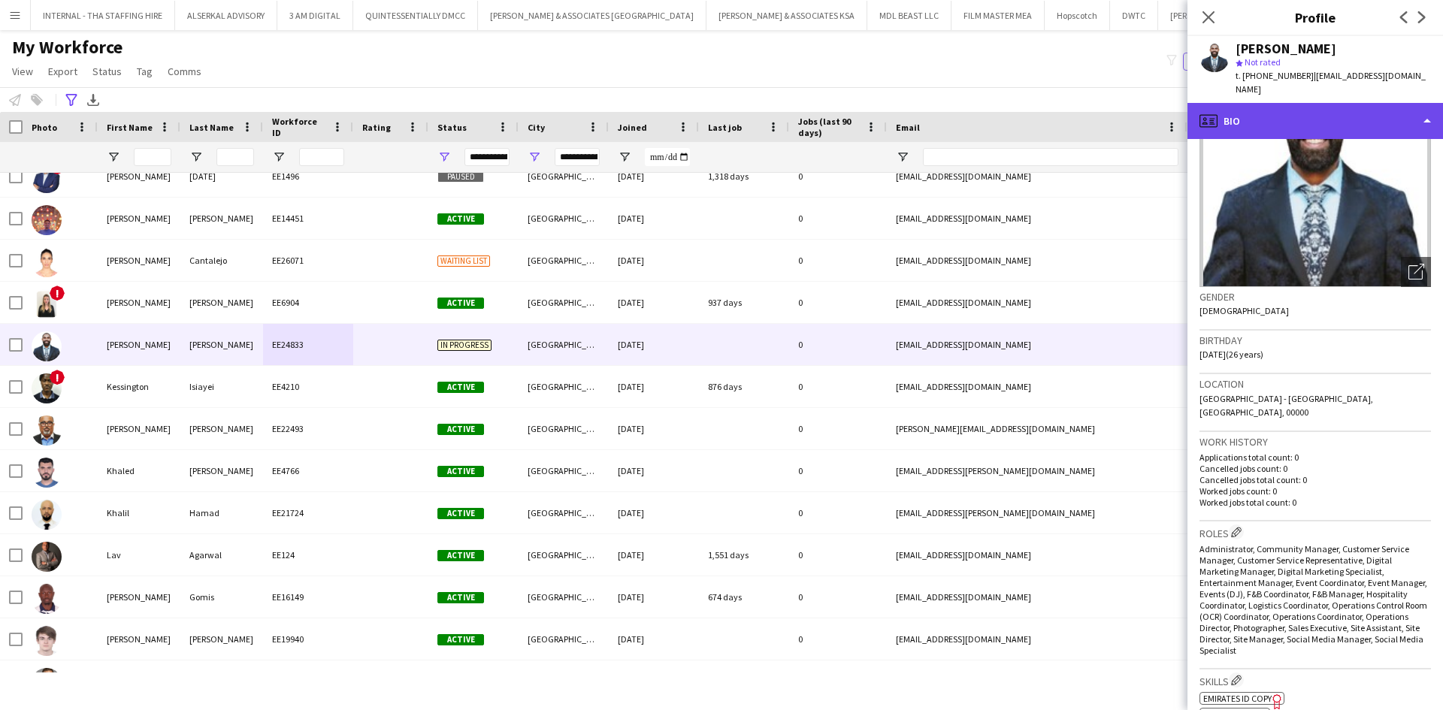
click at [1286, 106] on div "profile Bio" at bounding box center [1314, 121] width 255 height 36
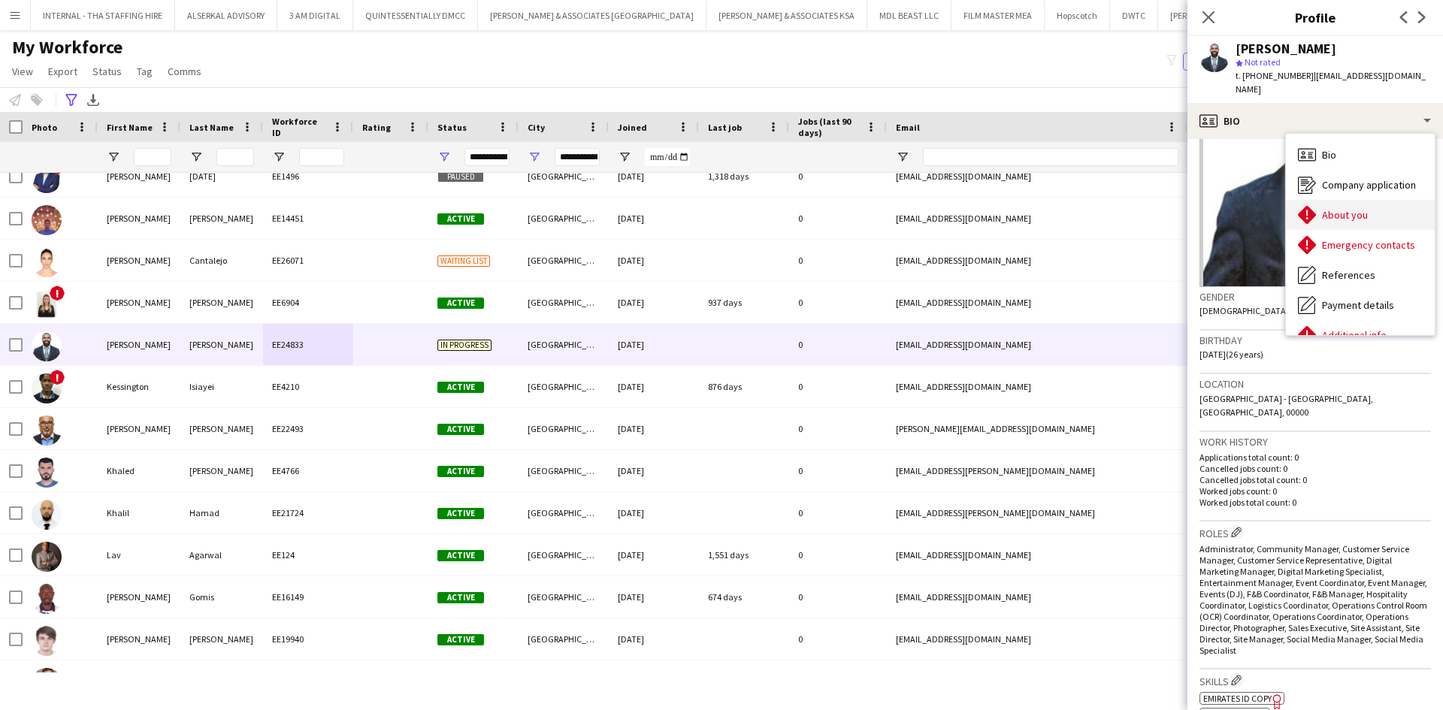
click at [1345, 208] on span "About you" at bounding box center [1345, 215] width 46 height 14
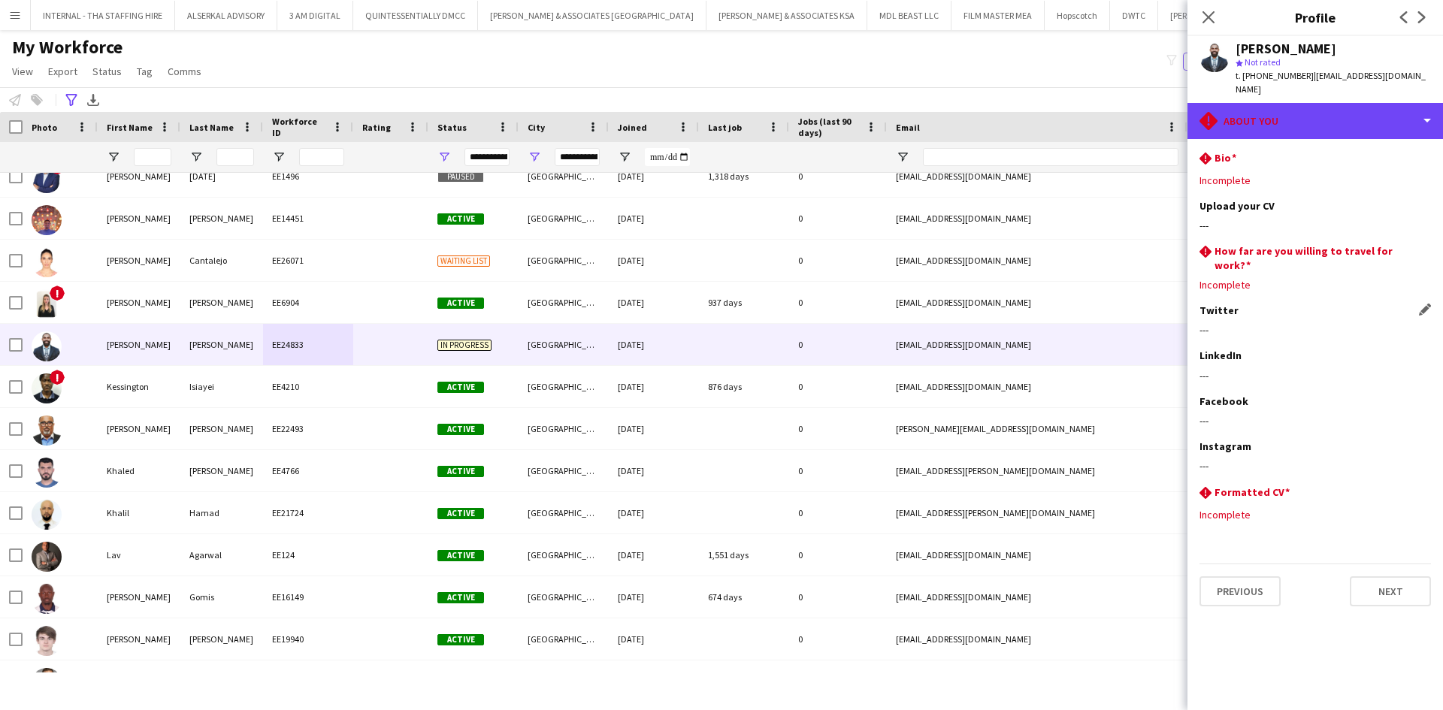
drag, startPoint x: 1316, startPoint y: 95, endPoint x: 1344, endPoint y: 308, distance: 214.5
click at [1344, 308] on div "rhombus-alert About you Bio Bio Company application Company application About y…" at bounding box center [1314, 406] width 255 height 607
click at [1334, 107] on div "rhombus-alert About you" at bounding box center [1314, 121] width 255 height 36
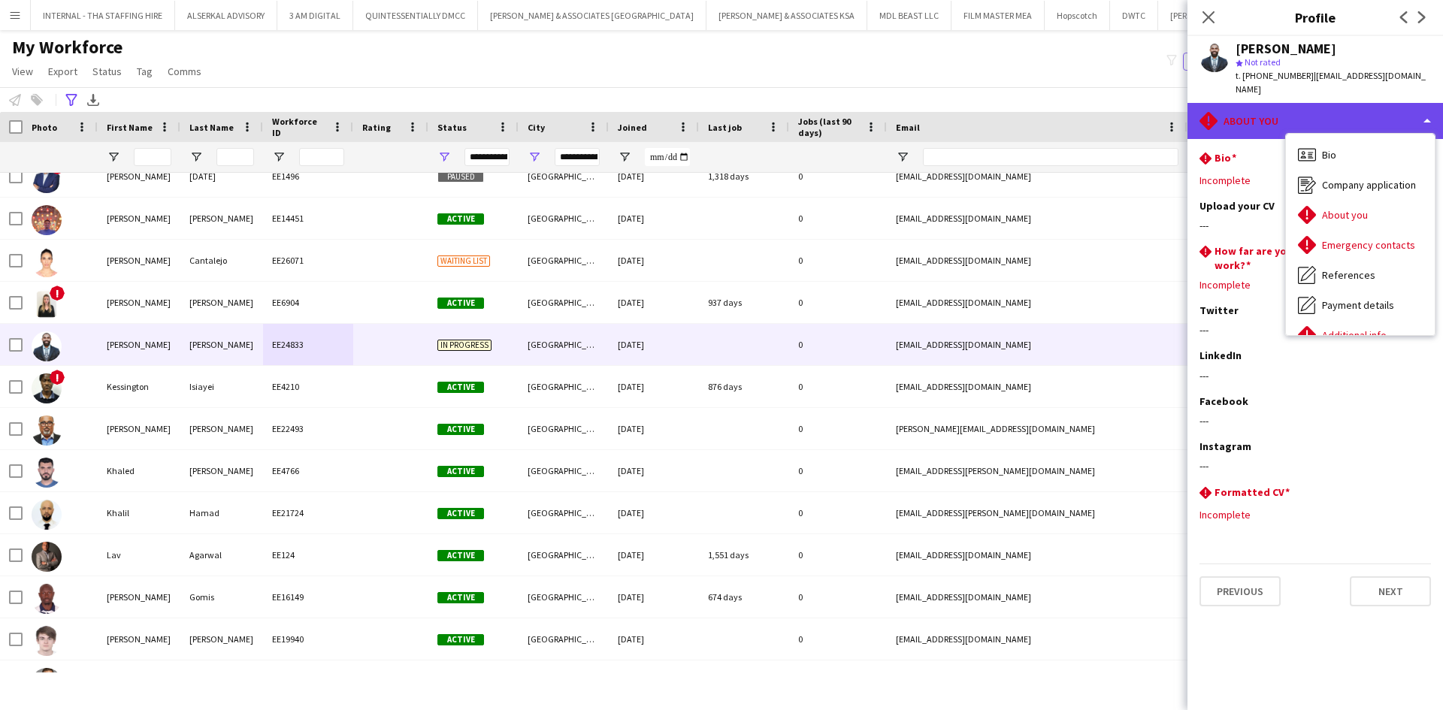
click at [1286, 106] on div "rhombus-alert About you" at bounding box center [1314, 121] width 255 height 36
